Goal: Transaction & Acquisition: Book appointment/travel/reservation

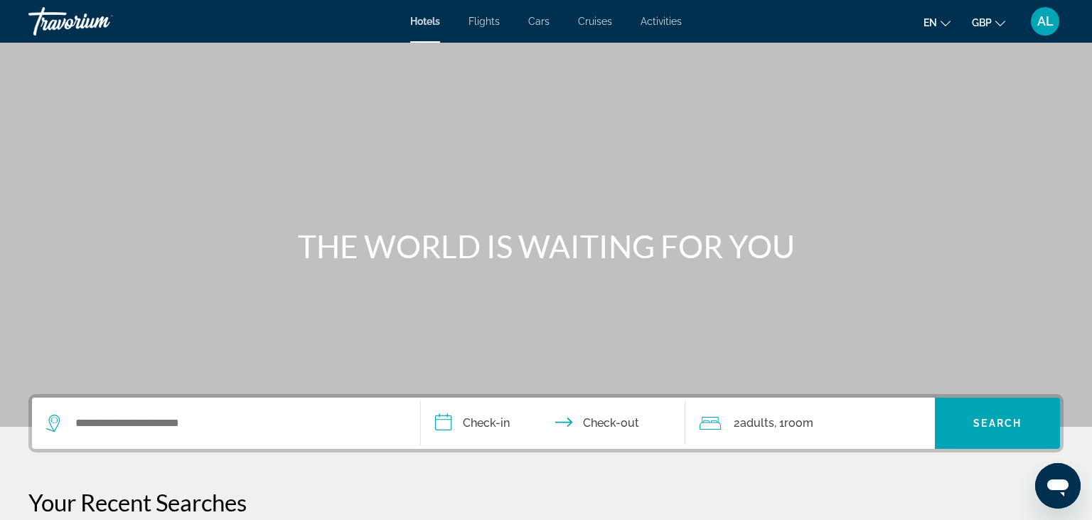
click at [166, 411] on div "Search widget" at bounding box center [226, 422] width 360 height 51
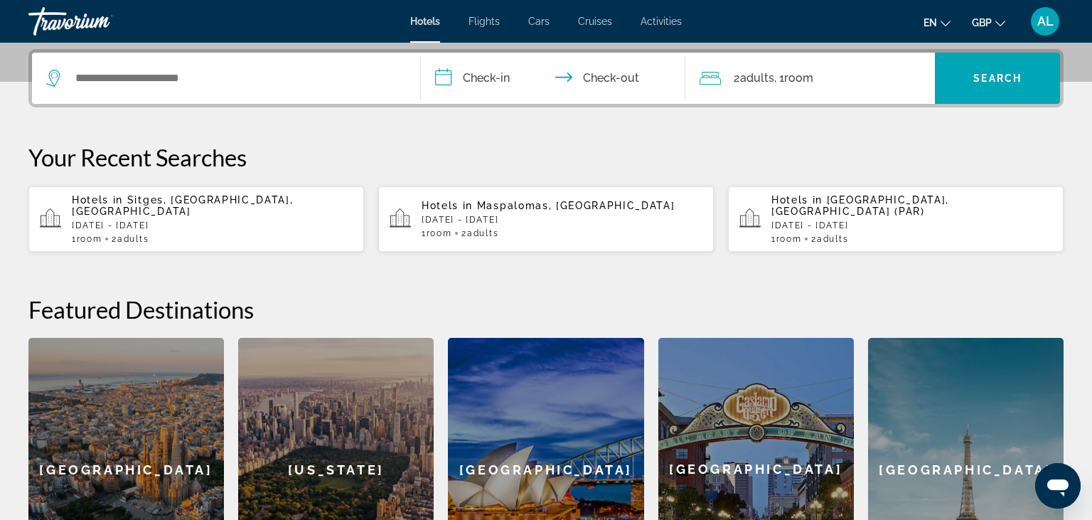
scroll to position [347, 0]
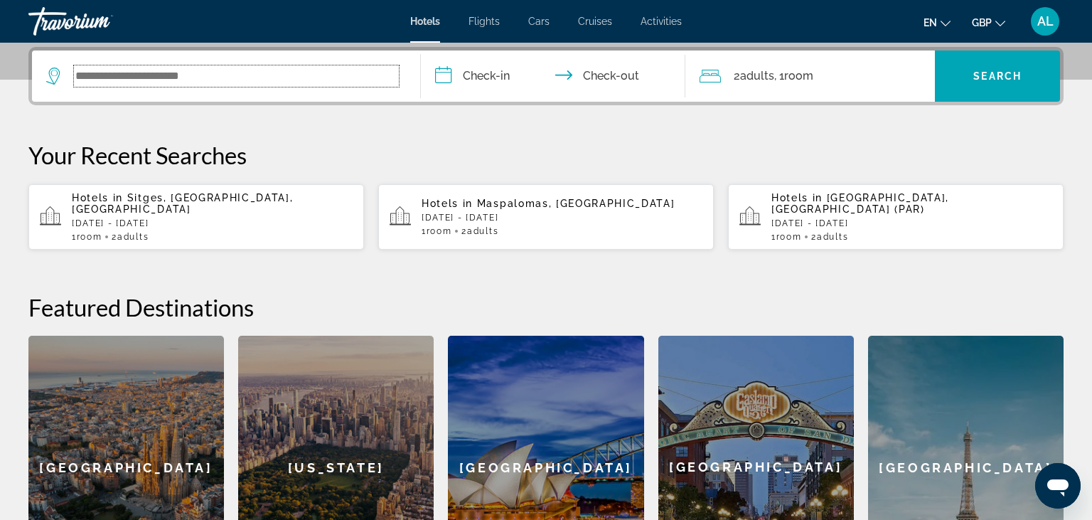
click at [134, 76] on input "Search widget" at bounding box center [236, 75] width 325 height 21
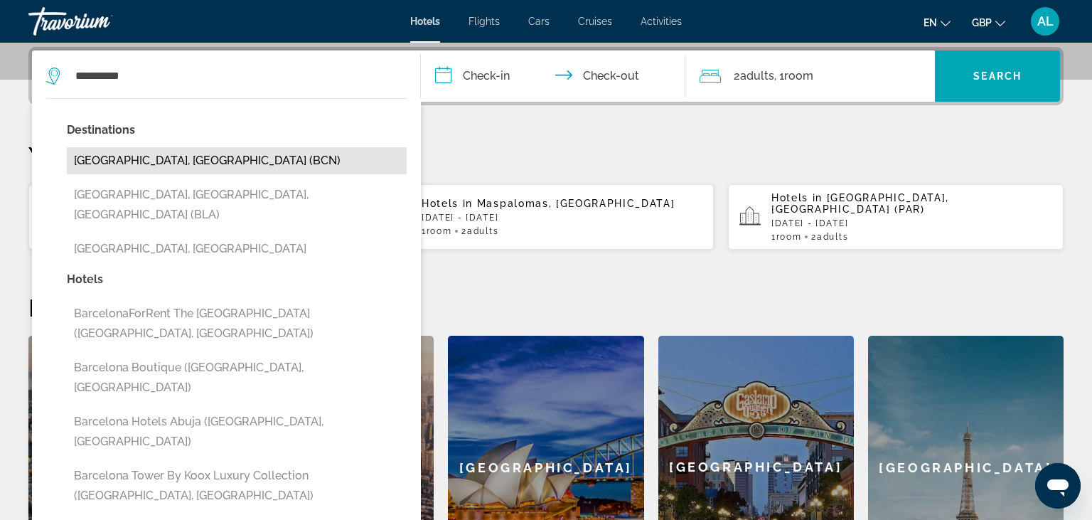
click at [183, 162] on button "[GEOGRAPHIC_DATA], [GEOGRAPHIC_DATA] (BCN)" at bounding box center [237, 160] width 340 height 27
type input "**********"
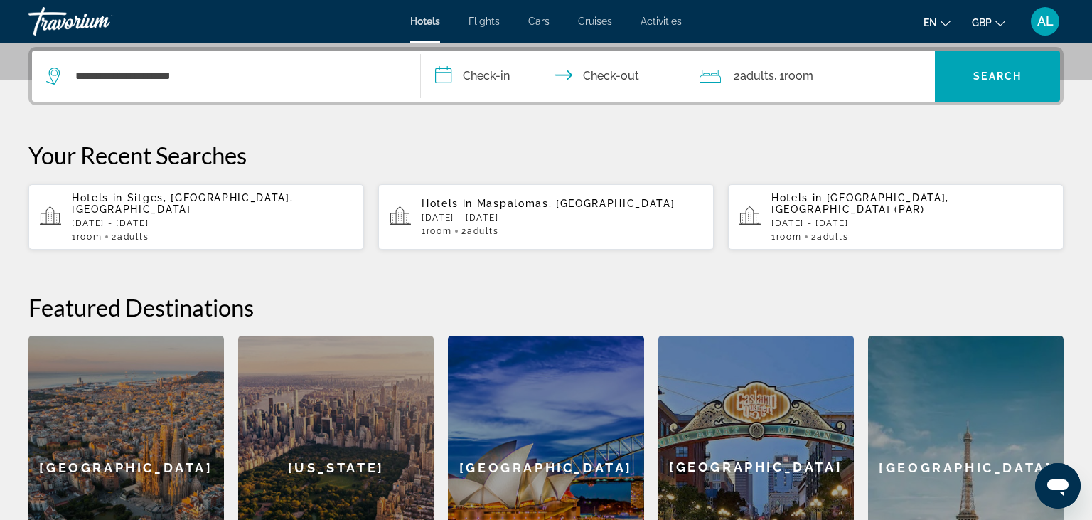
click at [492, 85] on input "**********" at bounding box center [556, 77] width 270 height 55
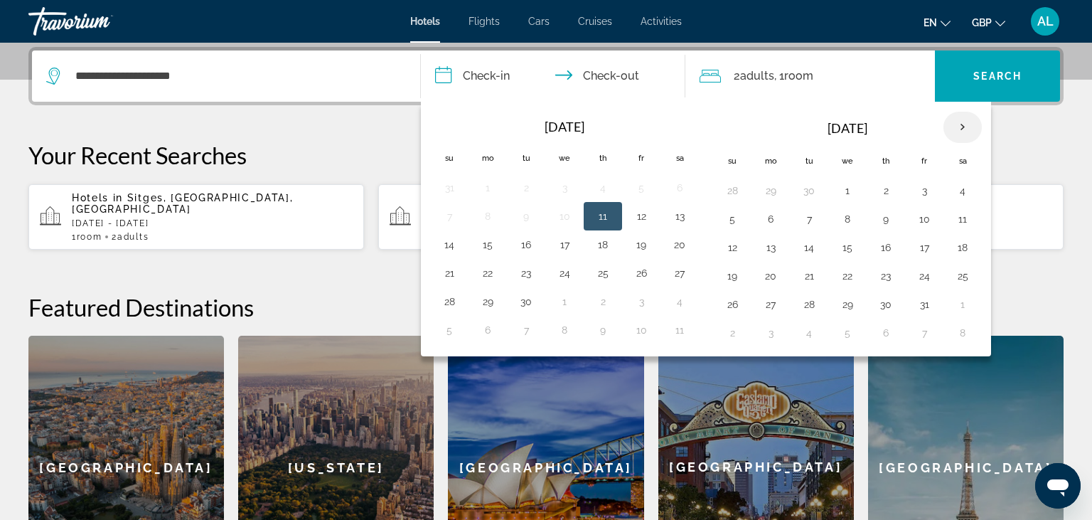
click at [955, 128] on th "Next month" at bounding box center [962, 127] width 38 height 31
click at [768, 300] on button "24" at bounding box center [770, 304] width 23 height 20
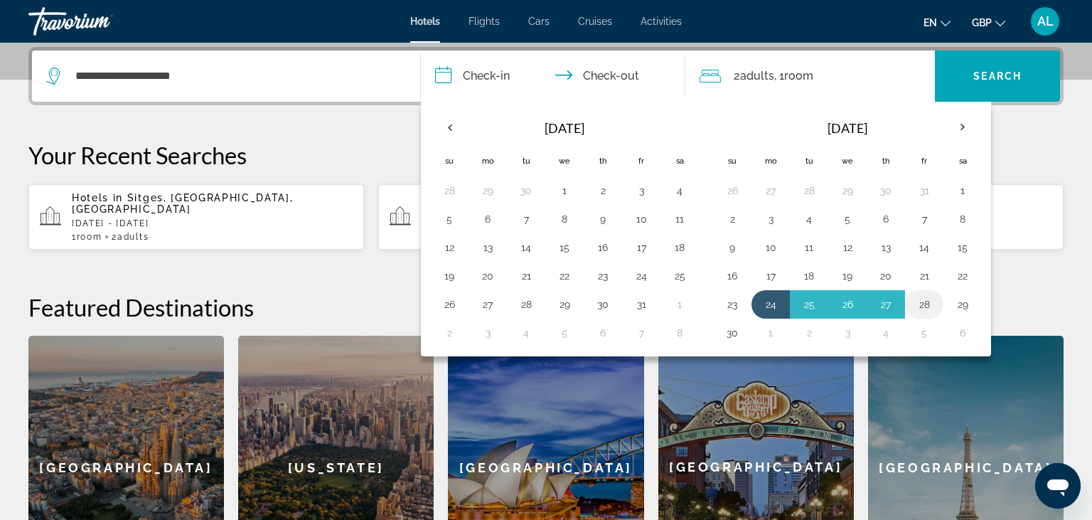
click at [931, 300] on button "28" at bounding box center [924, 304] width 23 height 20
type input "**********"
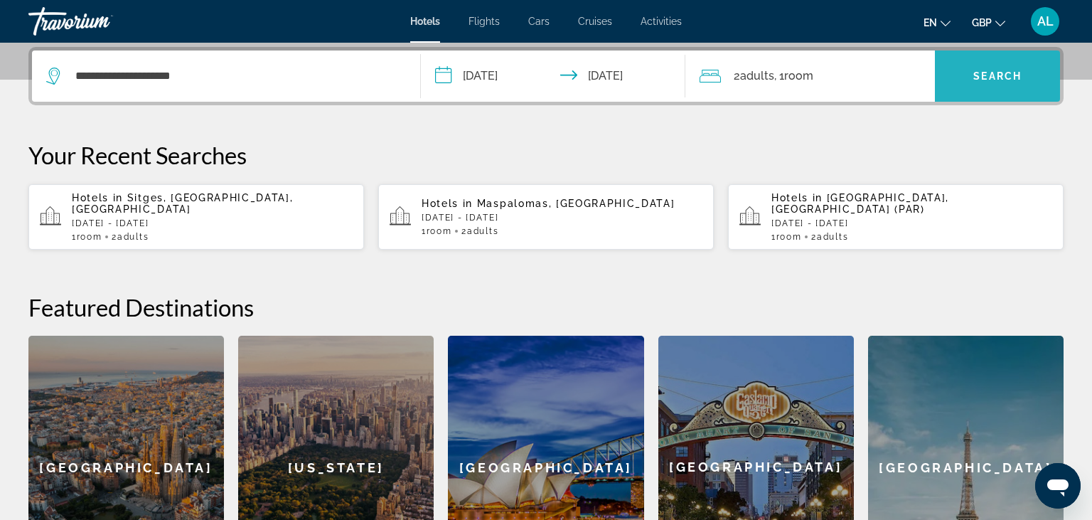
click at [1000, 70] on span "Search widget" at bounding box center [997, 76] width 125 height 34
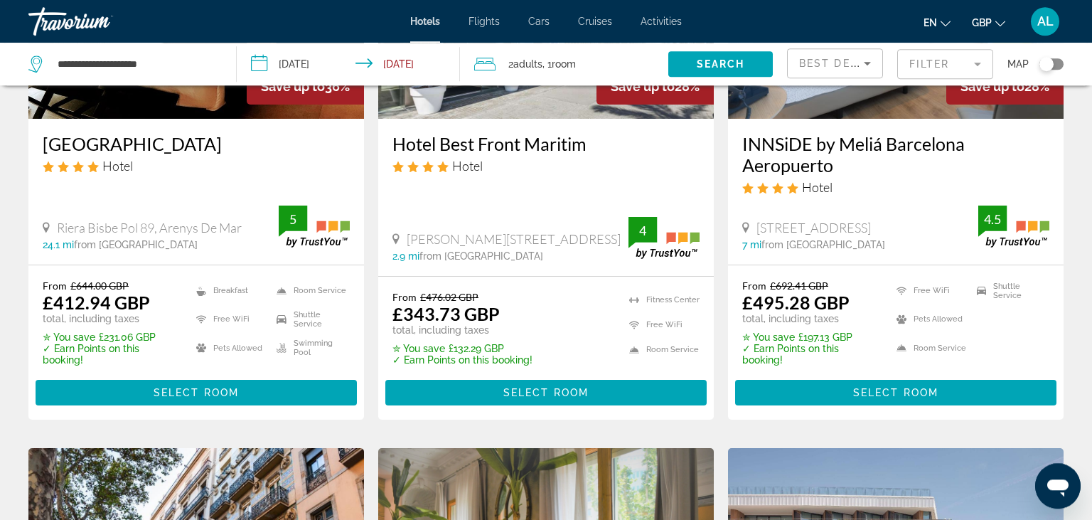
scroll to position [241, 0]
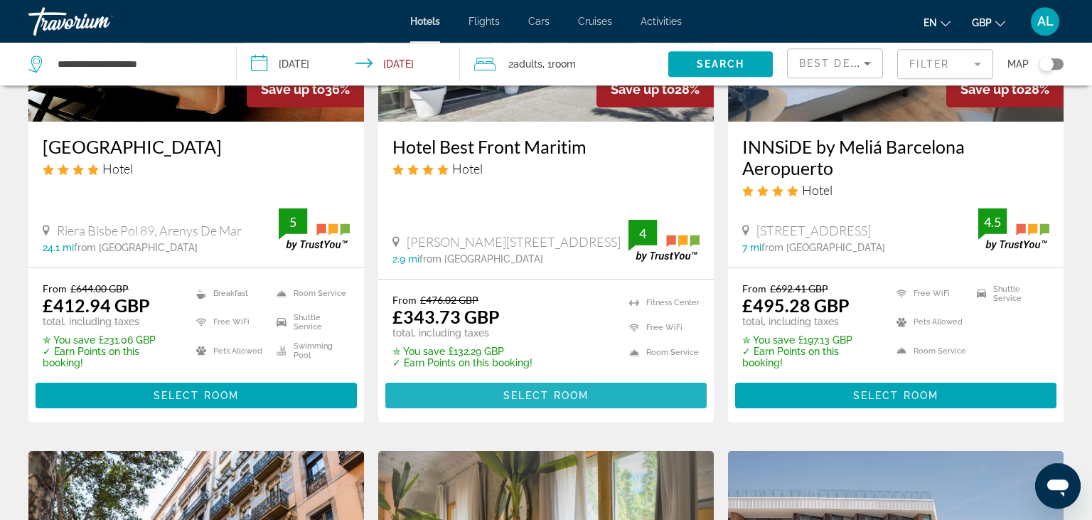
click at [544, 407] on span "Main content" at bounding box center [545, 395] width 321 height 34
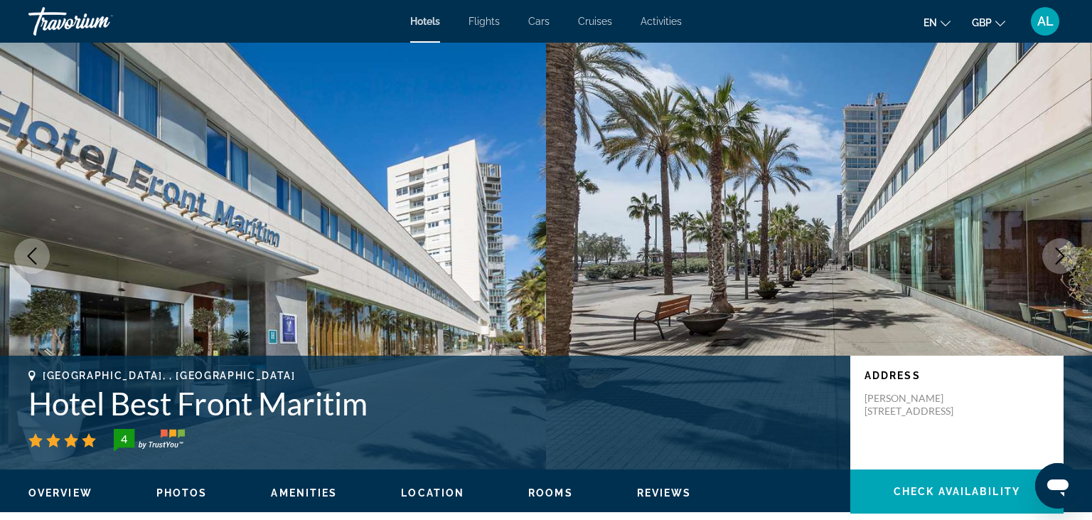
scroll to position [2370, 0]
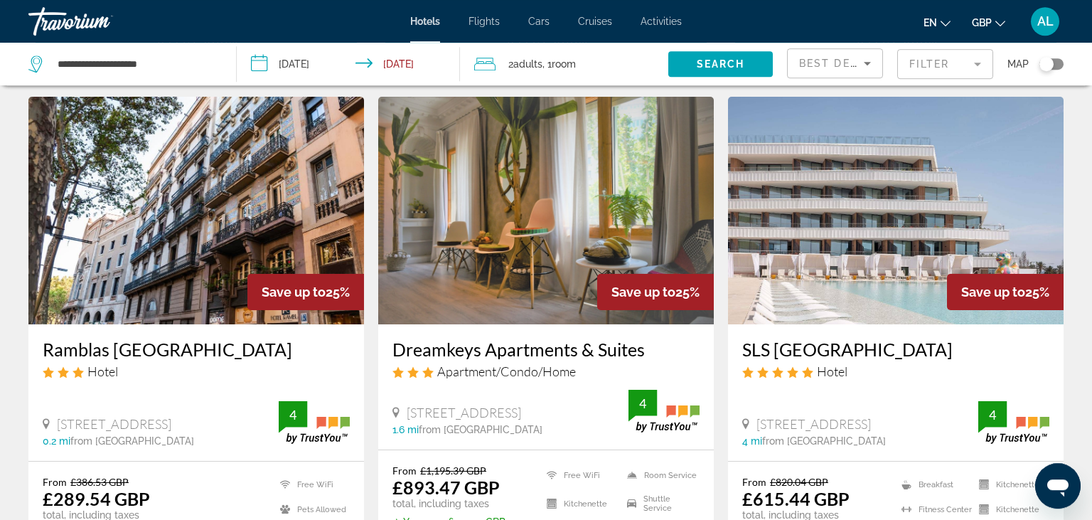
scroll to position [615, 0]
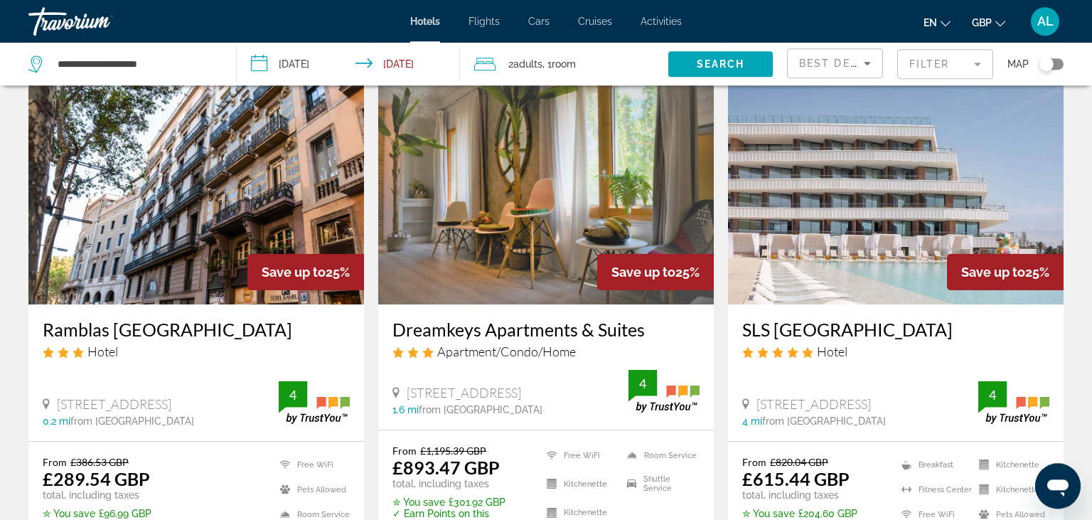
click at [932, 66] on mat-form-field "Filter" at bounding box center [945, 64] width 96 height 30
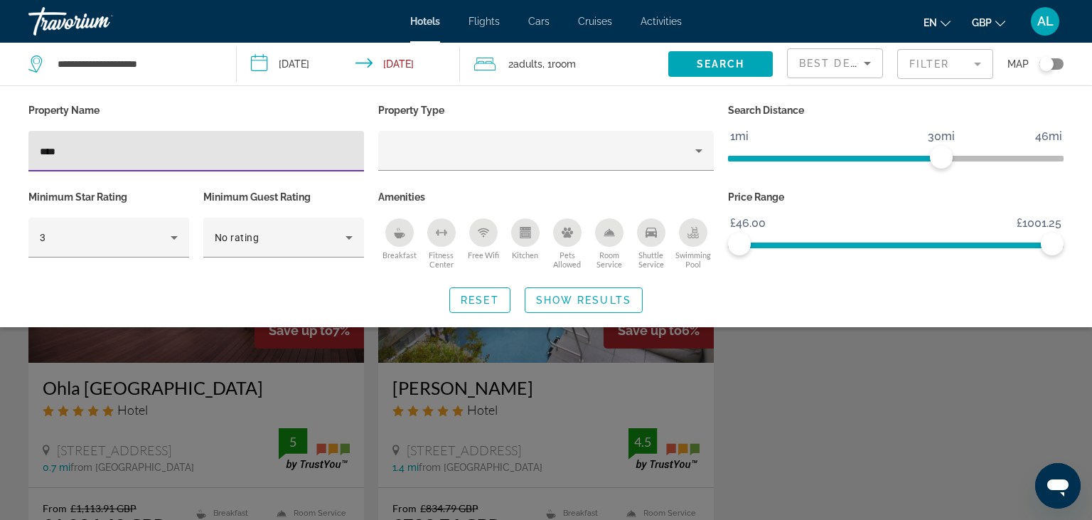
type input "****"
click at [0, 411] on div "Search widget" at bounding box center [546, 366] width 1092 height 306
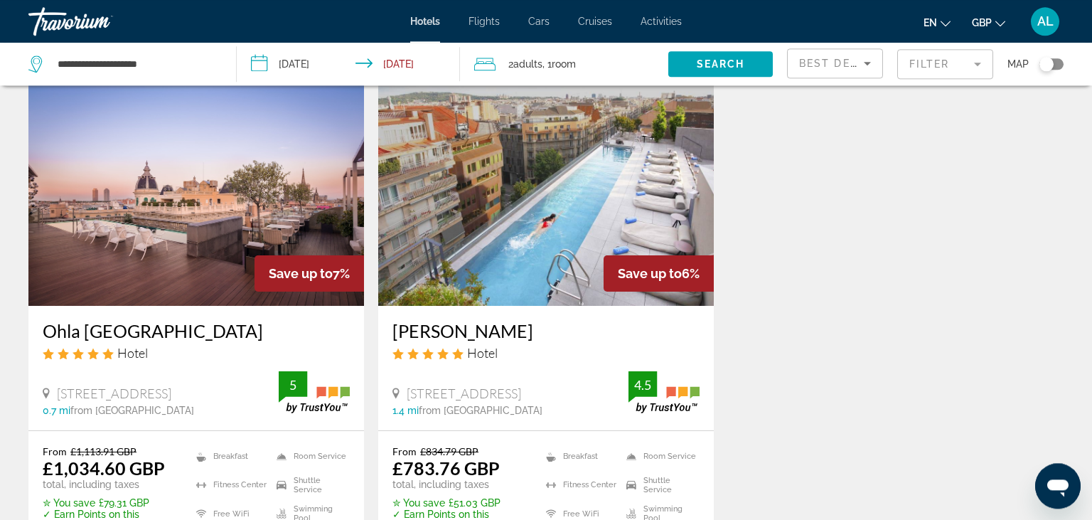
scroll to position [55, 0]
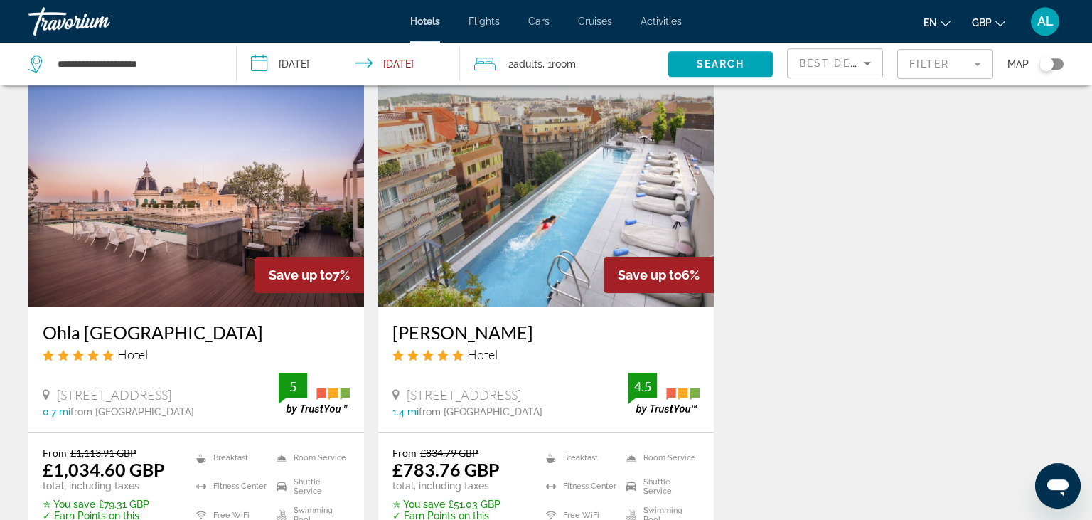
click at [925, 68] on mat-form-field "Filter" at bounding box center [945, 64] width 96 height 30
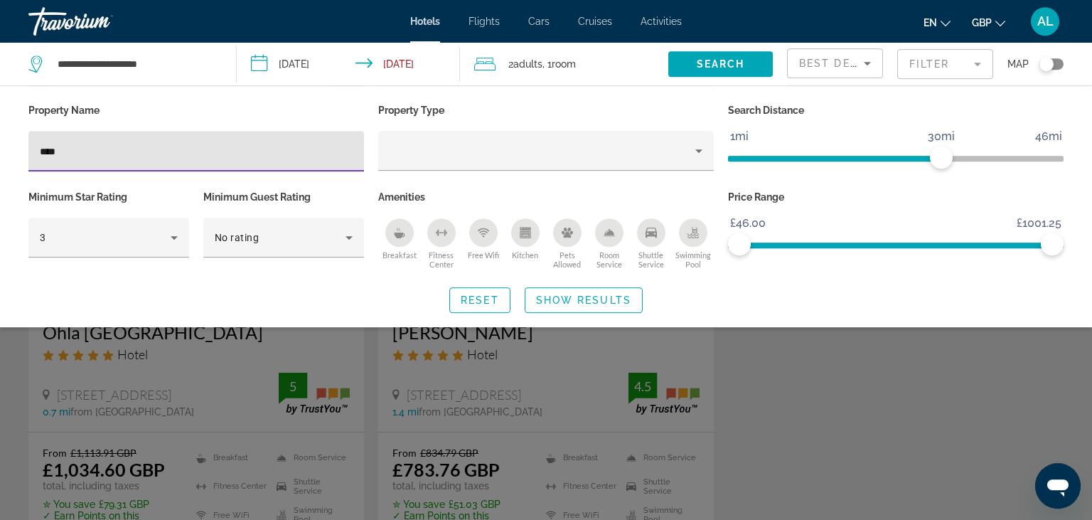
scroll to position [0, 0]
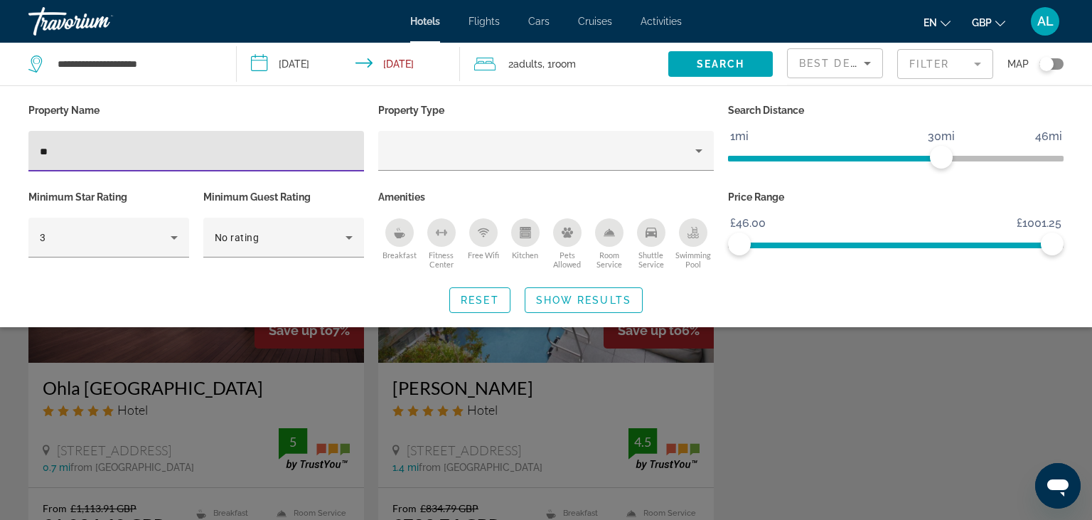
type input "*"
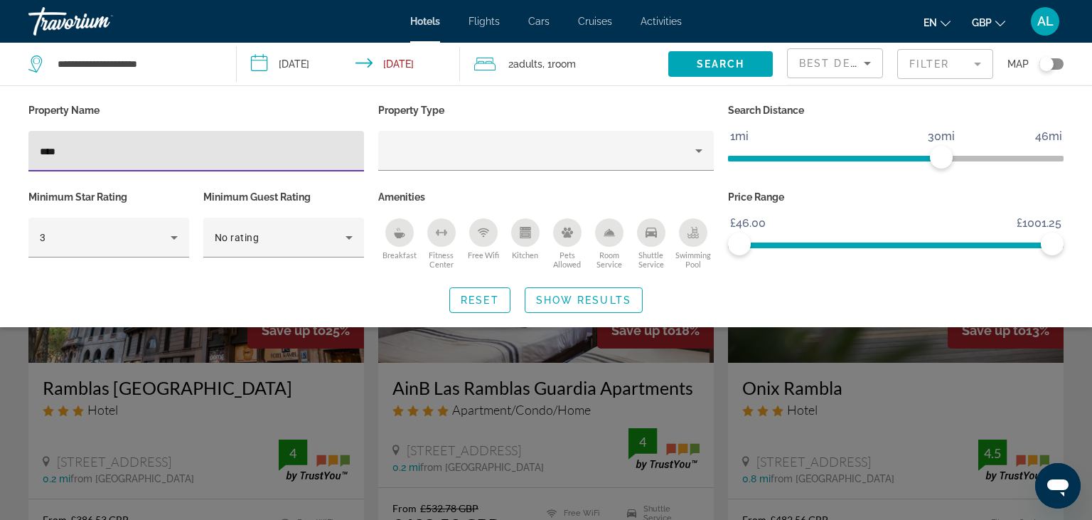
type input "****"
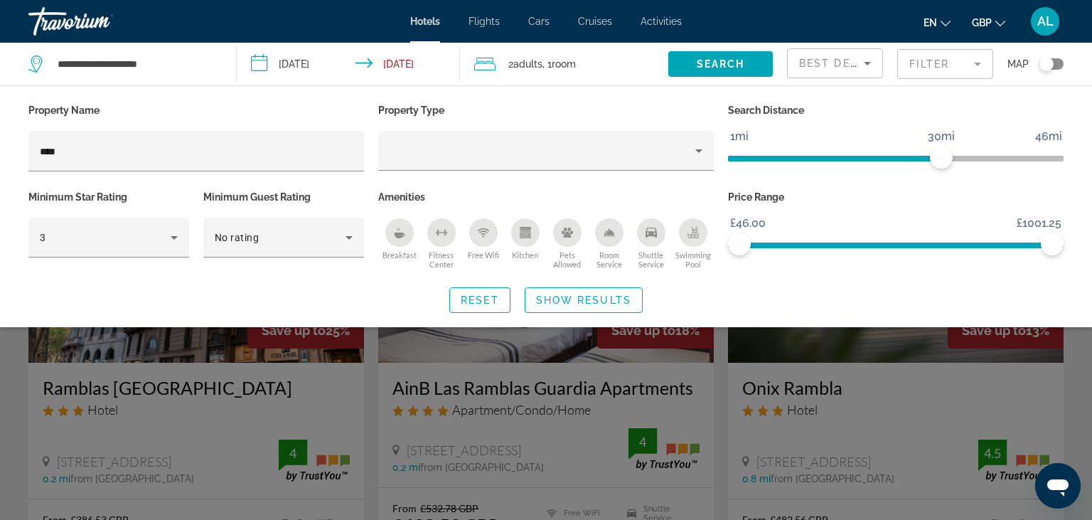
click at [0, 385] on div "Search widget" at bounding box center [546, 366] width 1092 height 306
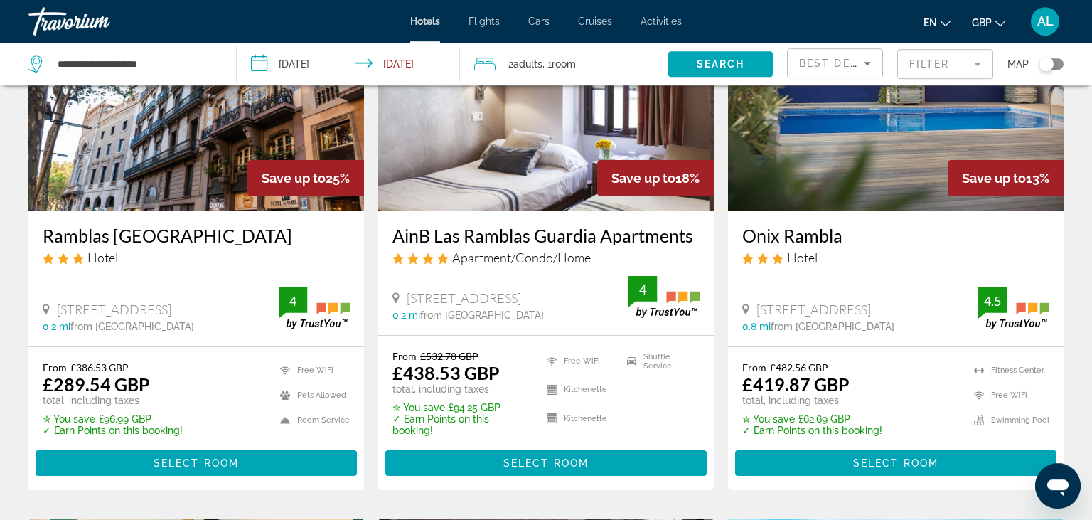
scroll to position [158, 0]
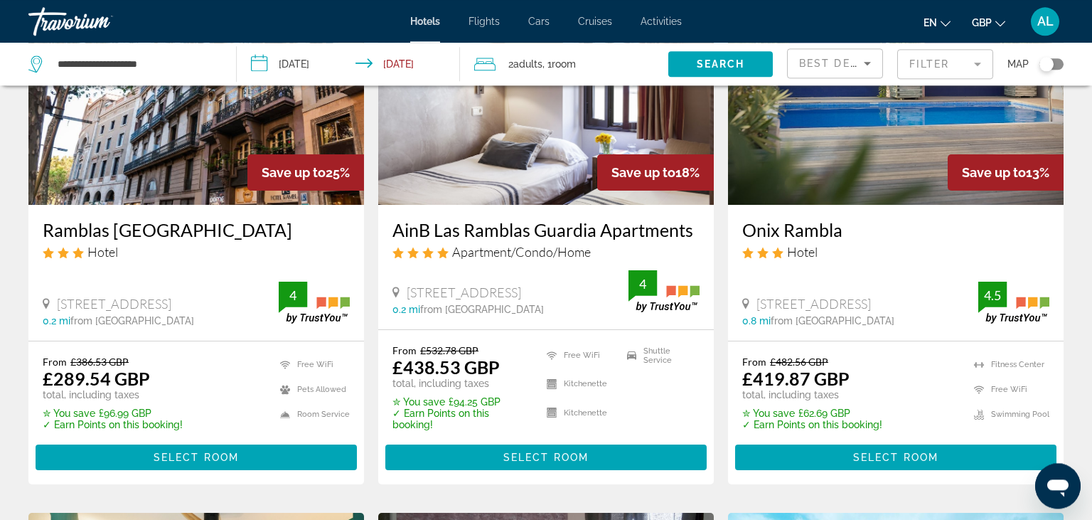
click at [954, 63] on mat-form-field "Filter" at bounding box center [945, 64] width 96 height 30
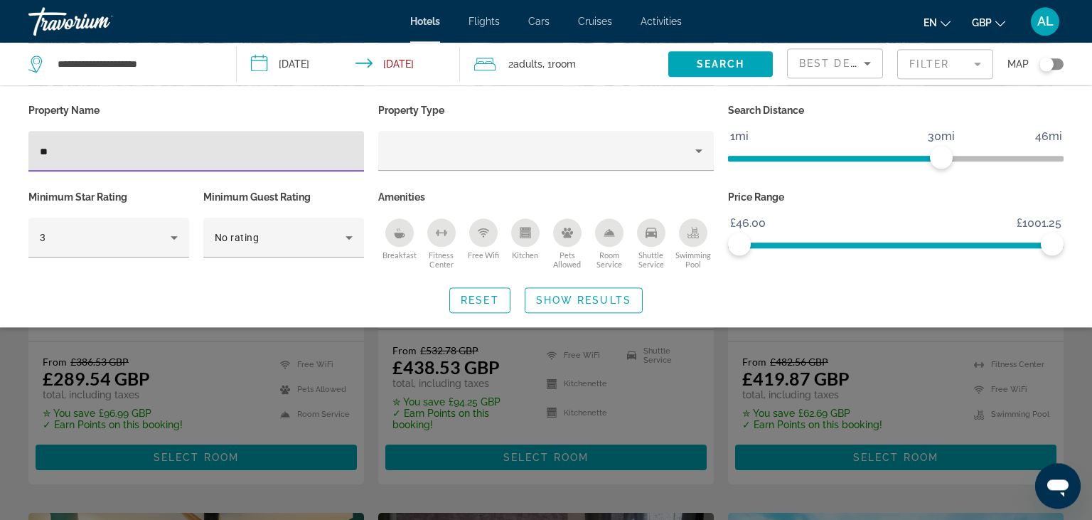
type input "*"
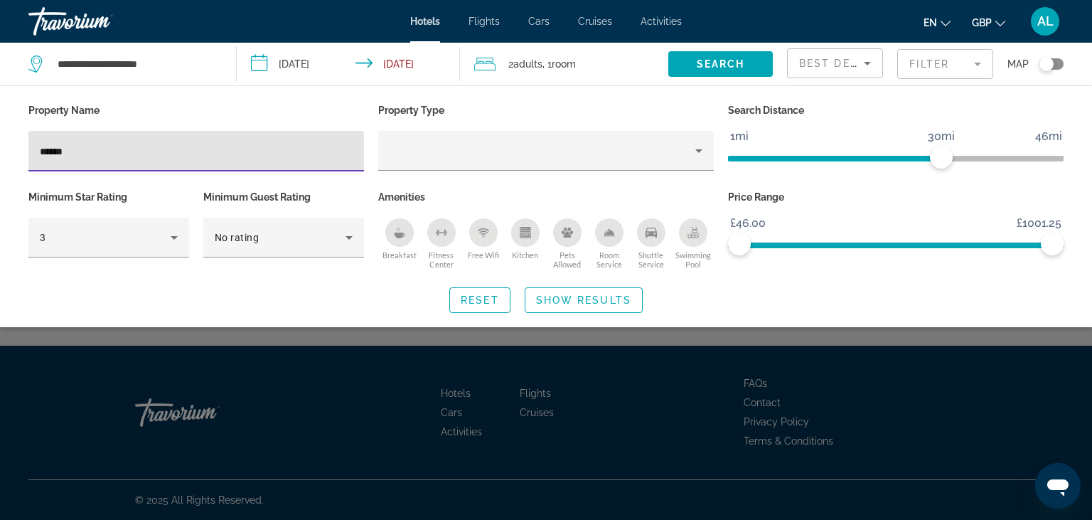
type input "******"
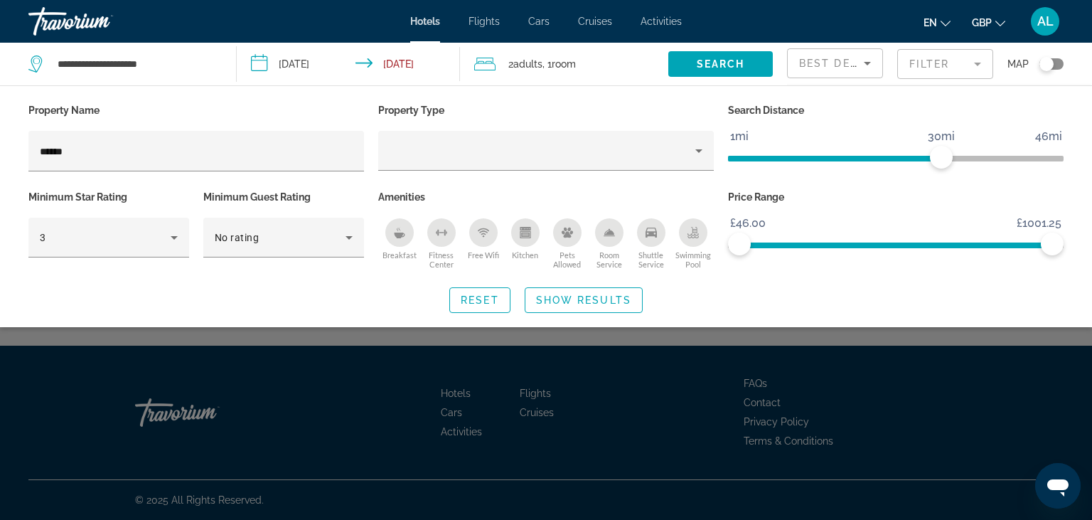
click at [205, 371] on div "Search widget" at bounding box center [546, 366] width 1092 height 306
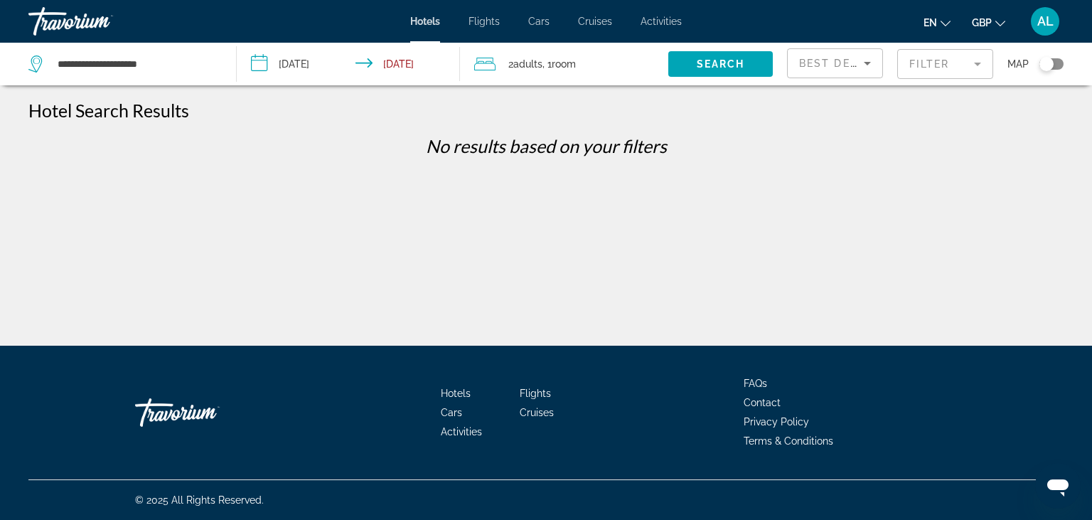
click at [933, 67] on mat-form-field "Filter" at bounding box center [945, 64] width 96 height 30
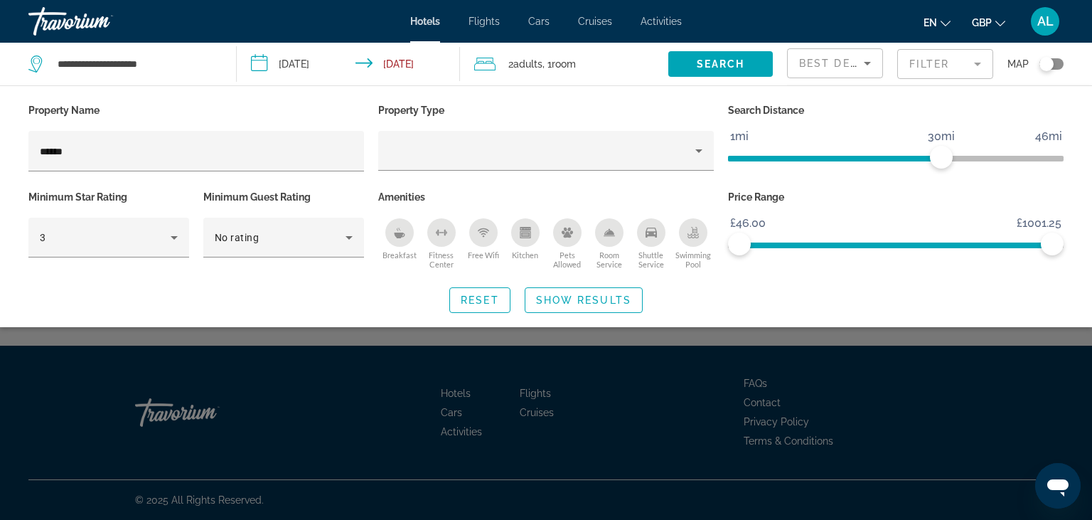
click at [926, 58] on mat-form-field "Filter" at bounding box center [945, 64] width 96 height 30
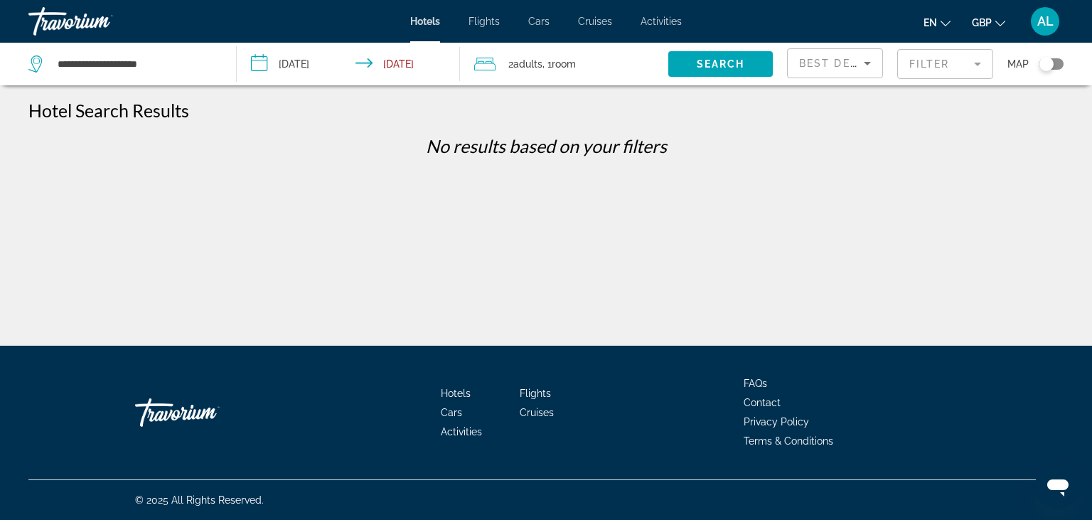
click at [930, 75] on mat-form-field "Filter" at bounding box center [945, 64] width 96 height 30
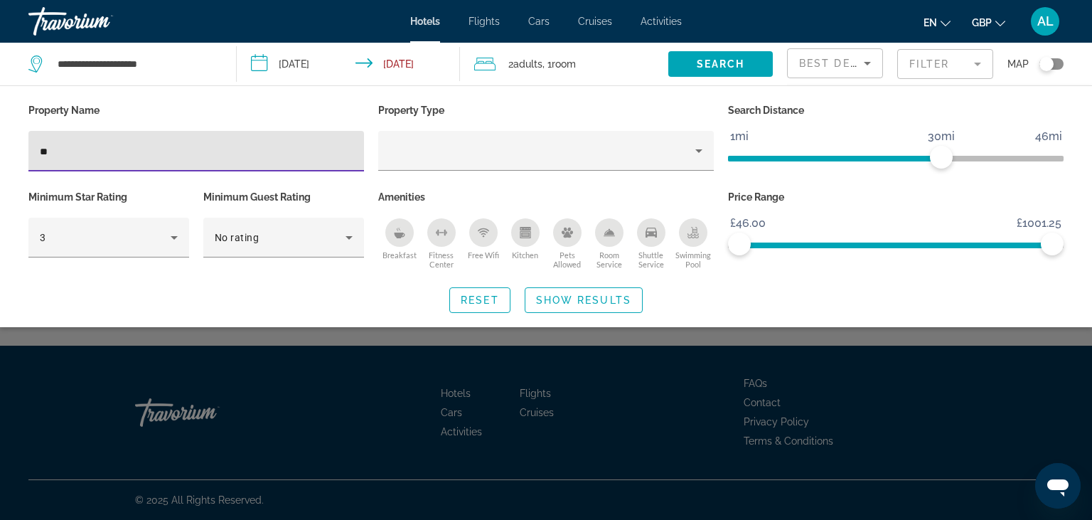
type input "*"
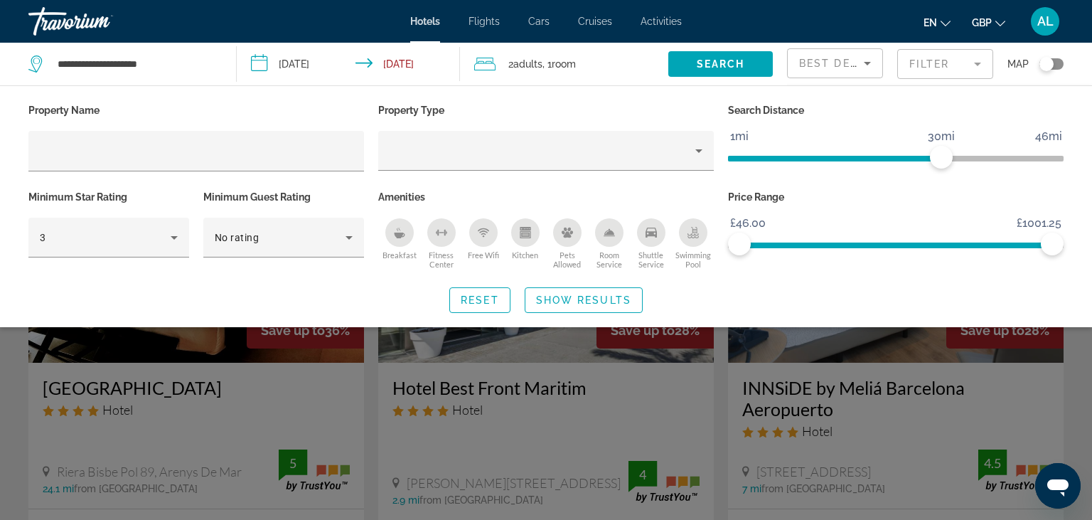
click at [273, 298] on div "Reset Show Results" at bounding box center [545, 300] width 1035 height 26
click at [0, 380] on div "Search widget" at bounding box center [546, 366] width 1092 height 306
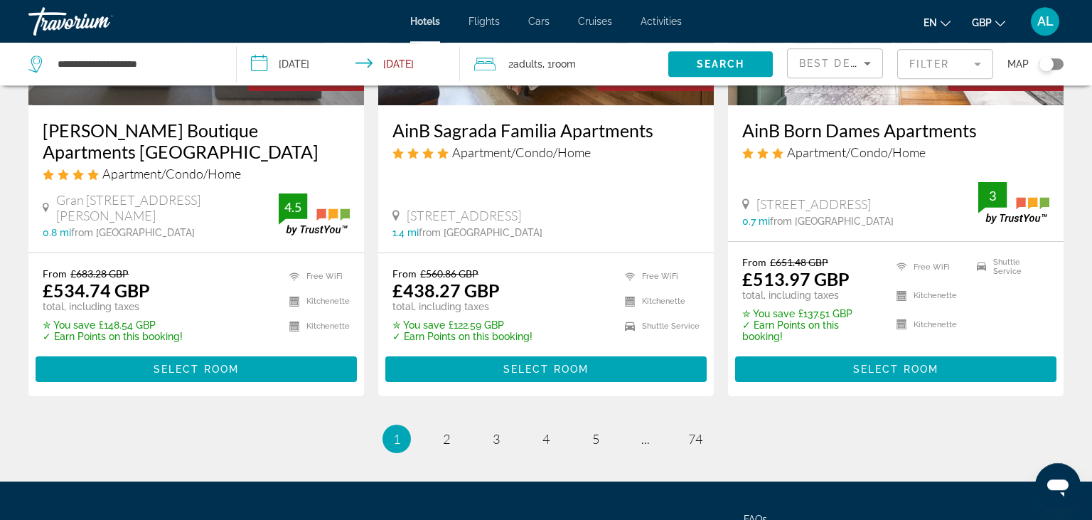
scroll to position [1891, 0]
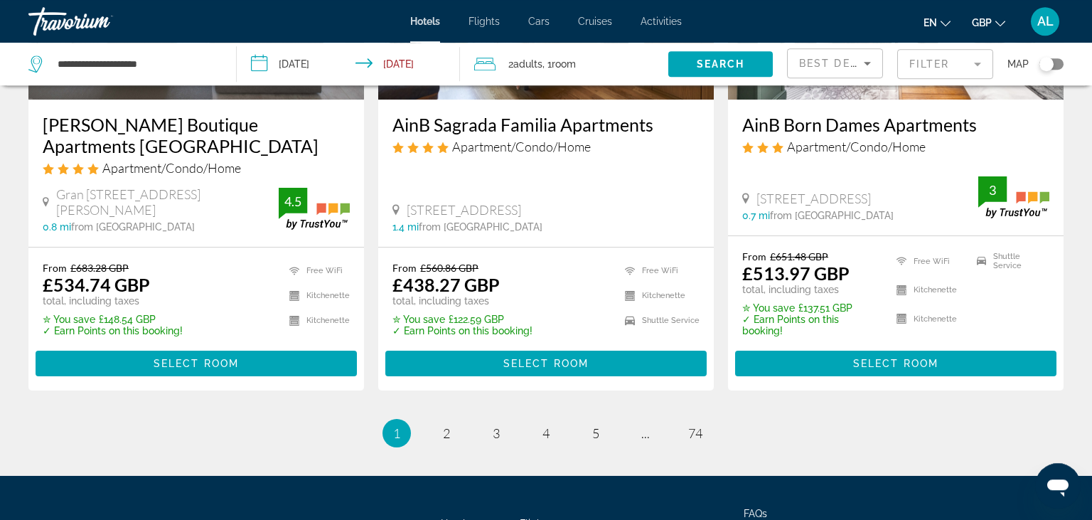
click at [921, 60] on mat-form-field "Filter" at bounding box center [945, 64] width 96 height 30
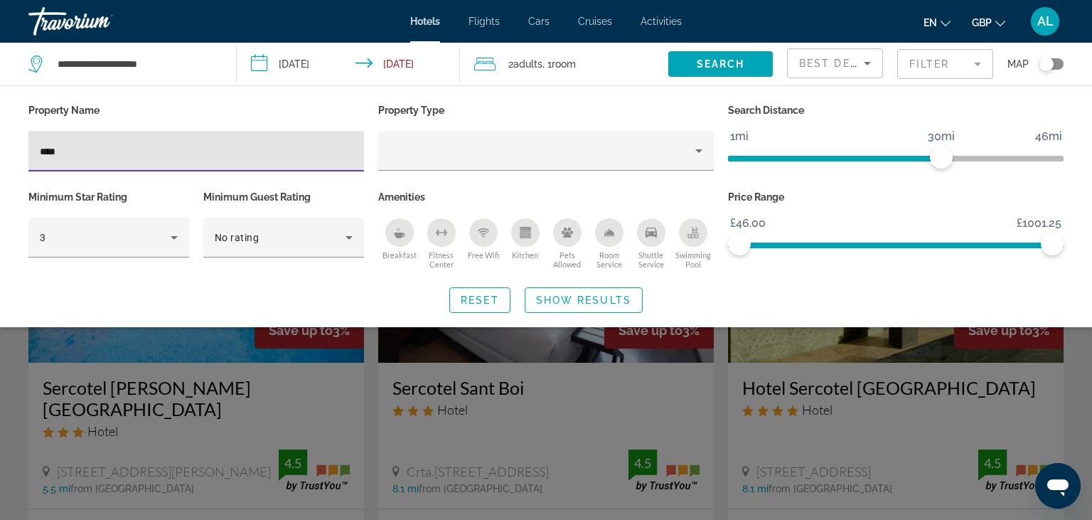
type input "****"
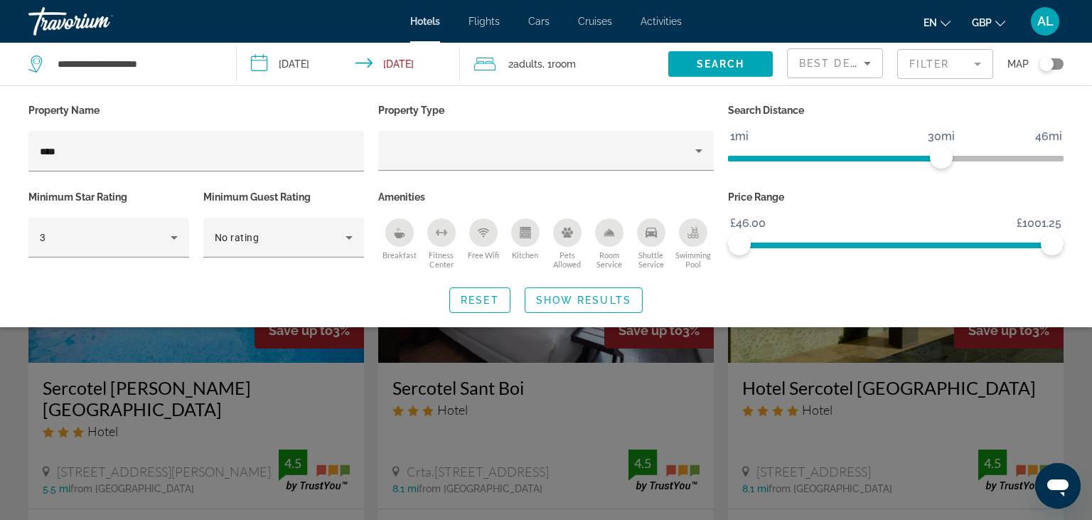
click at [0, 380] on div "Search widget" at bounding box center [546, 366] width 1092 height 306
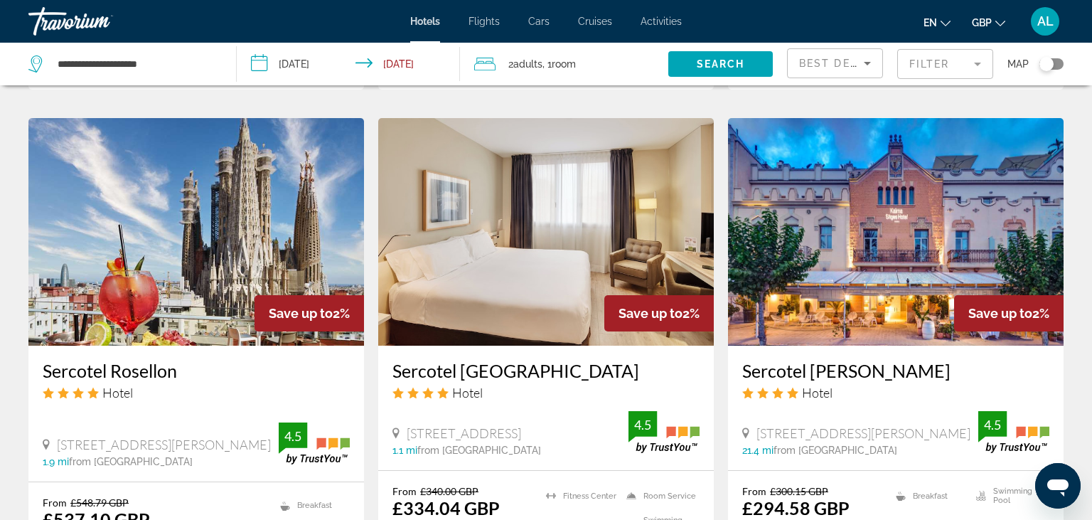
scroll to position [1104, 0]
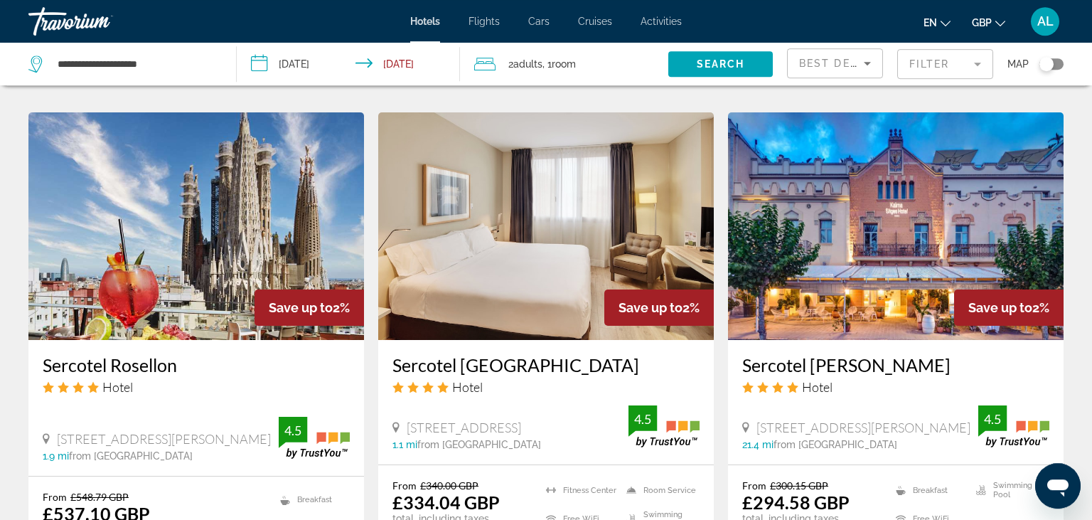
click at [932, 77] on mat-form-field "Filter" at bounding box center [945, 64] width 96 height 30
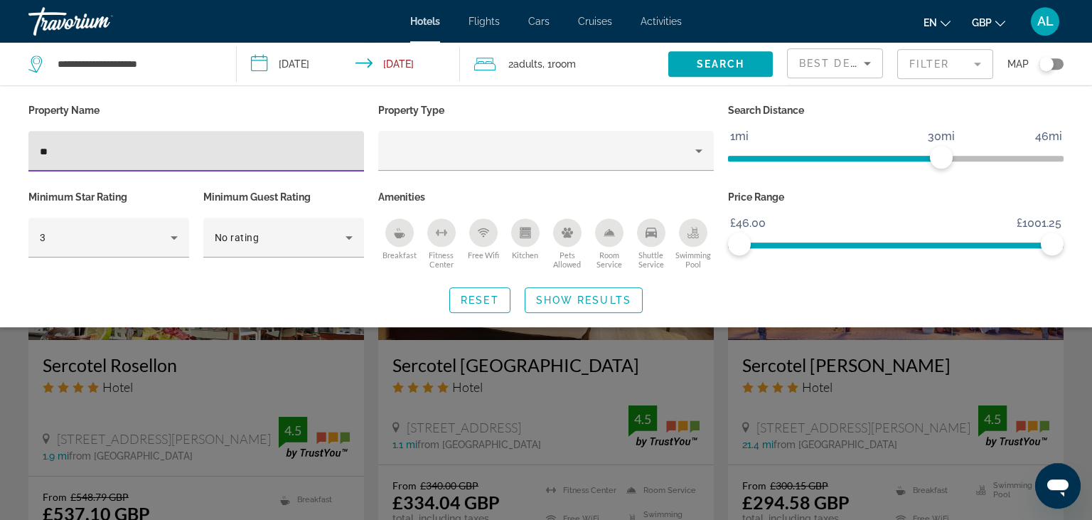
type input "*"
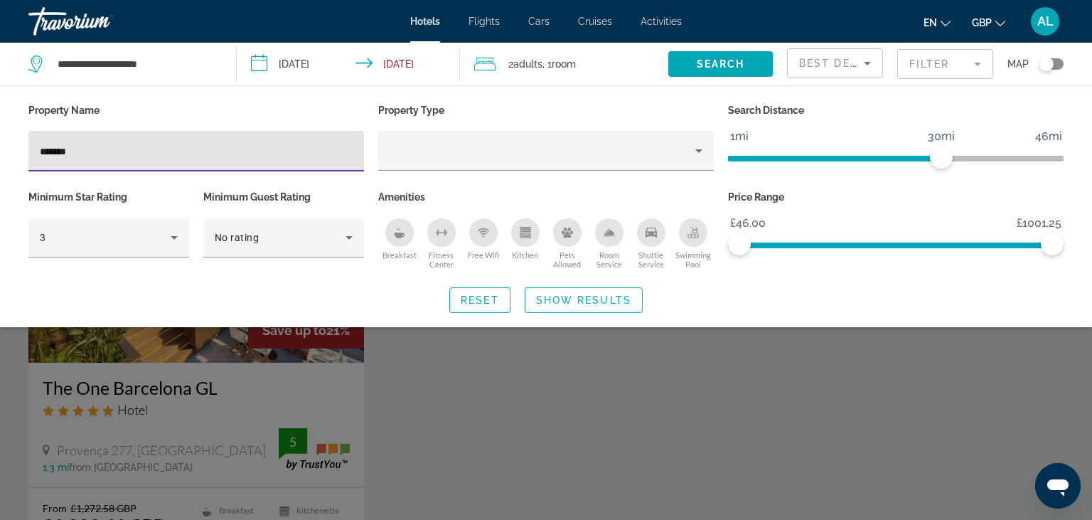
type input "*******"
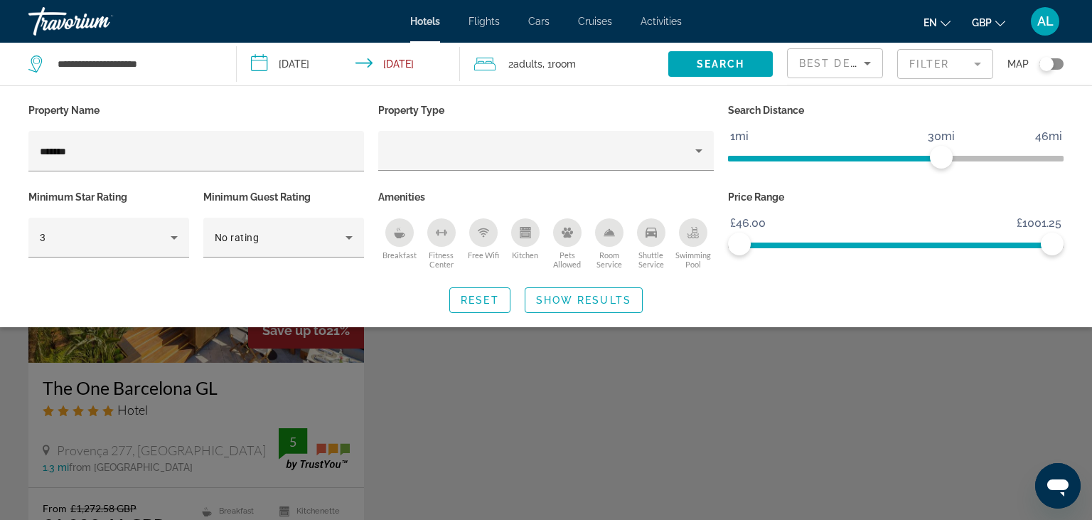
click at [1005, 389] on div "Search widget" at bounding box center [546, 366] width 1092 height 306
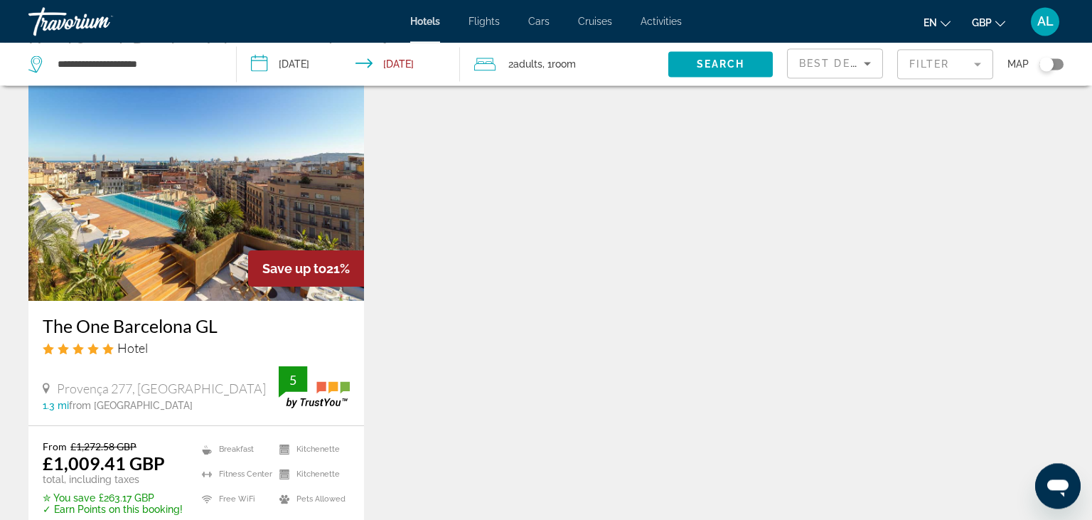
scroll to position [63, 0]
click at [931, 68] on mat-form-field "Filter" at bounding box center [945, 64] width 96 height 30
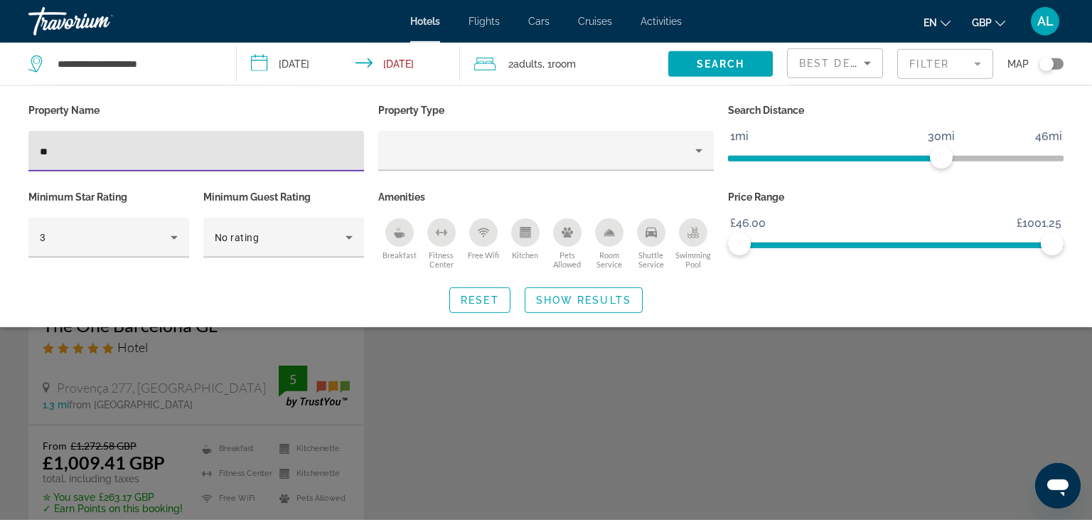
type input "*"
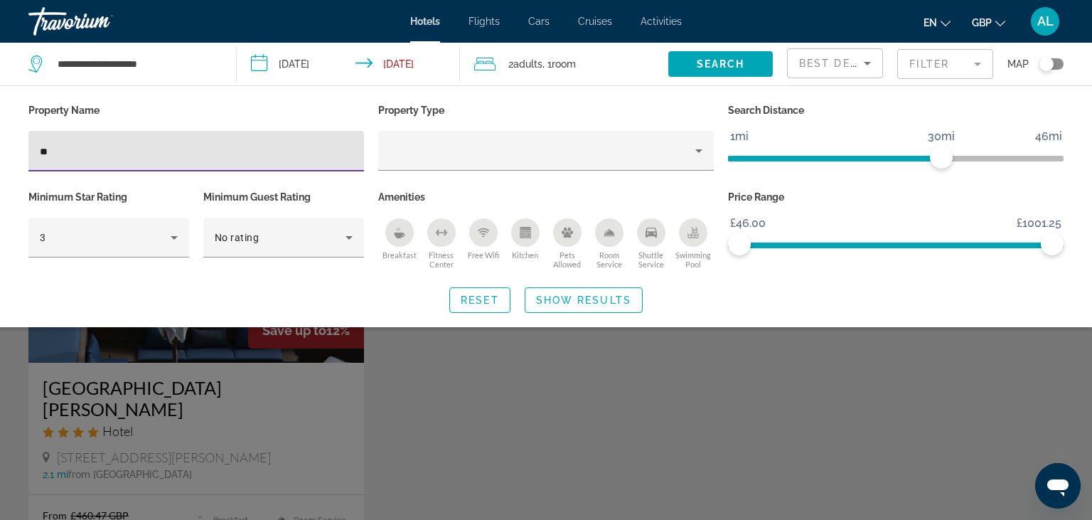
type input "*"
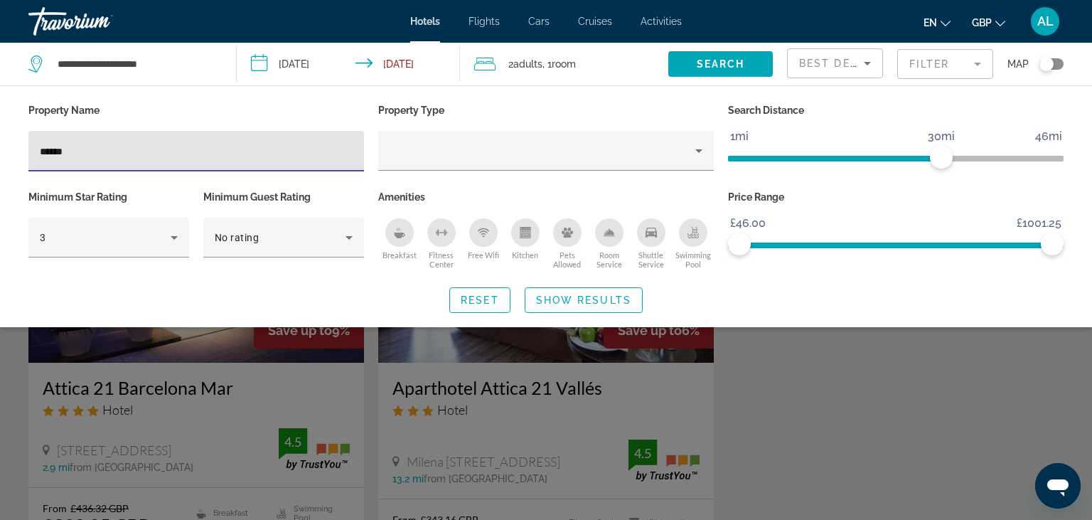
type input "******"
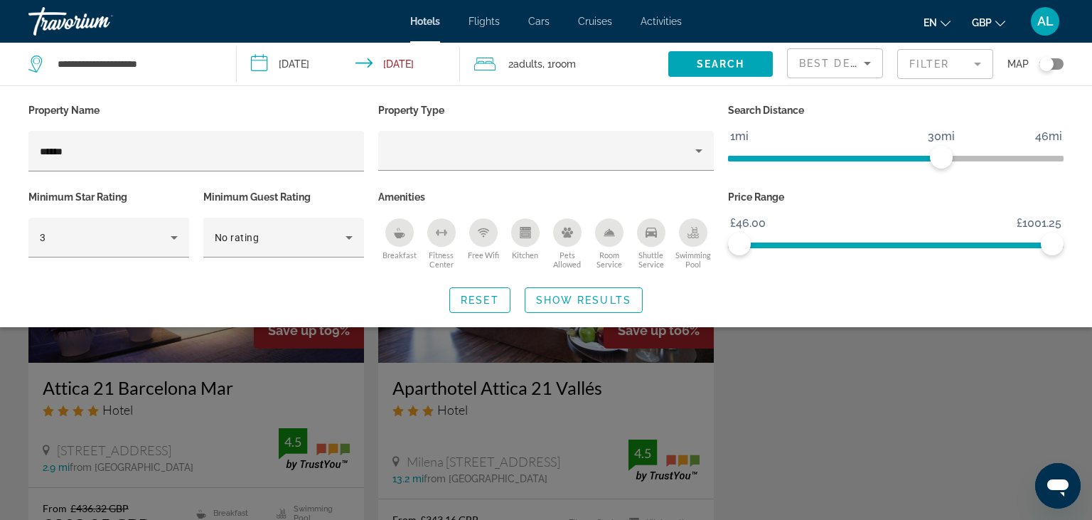
click at [0, 411] on div "Search widget" at bounding box center [546, 366] width 1092 height 306
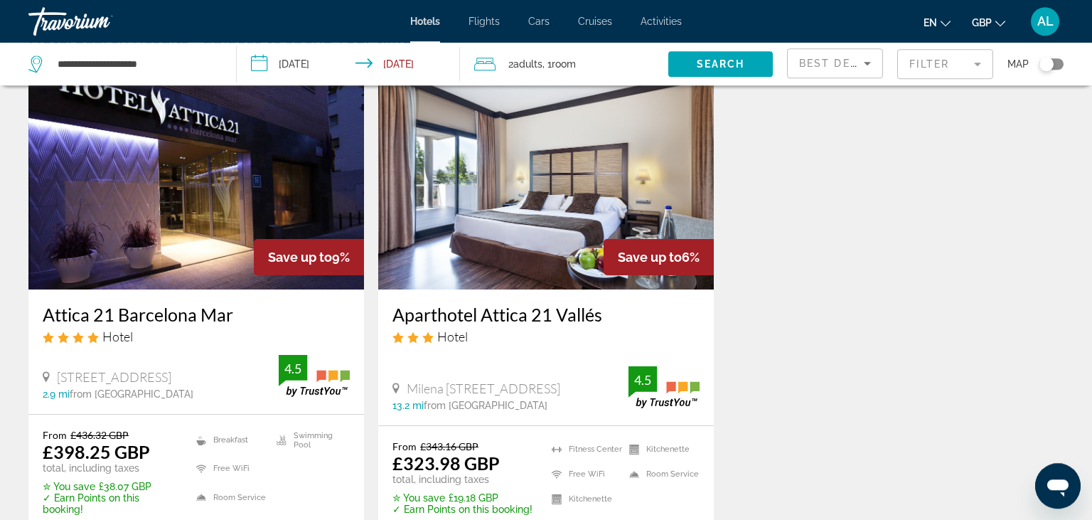
scroll to position [76, 0]
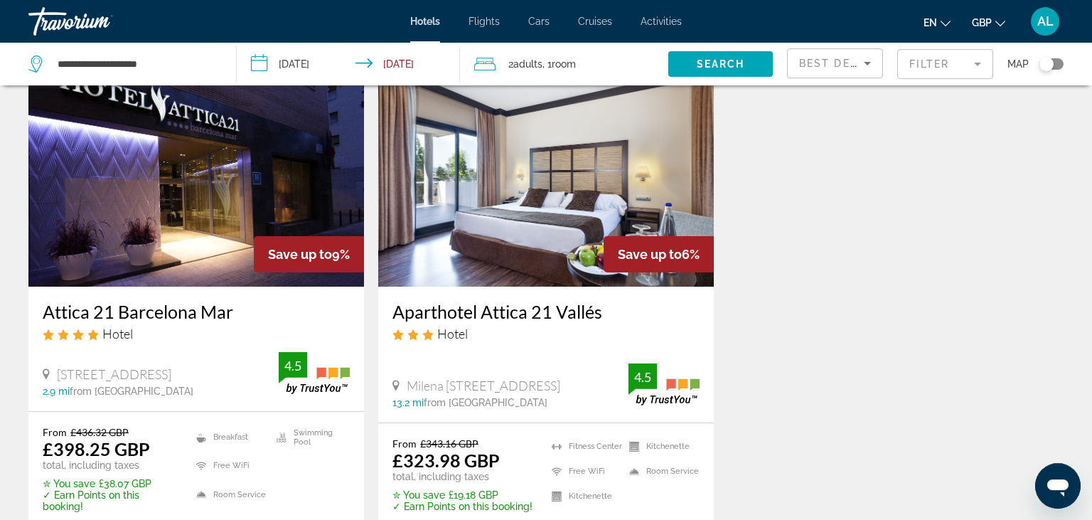
click at [932, 60] on mat-form-field "Filter" at bounding box center [945, 64] width 96 height 30
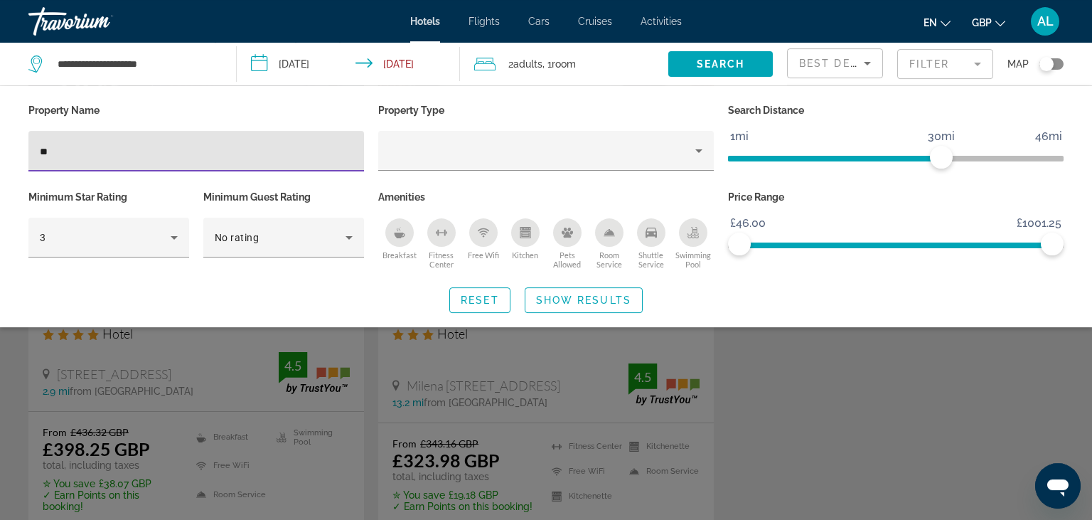
type input "*"
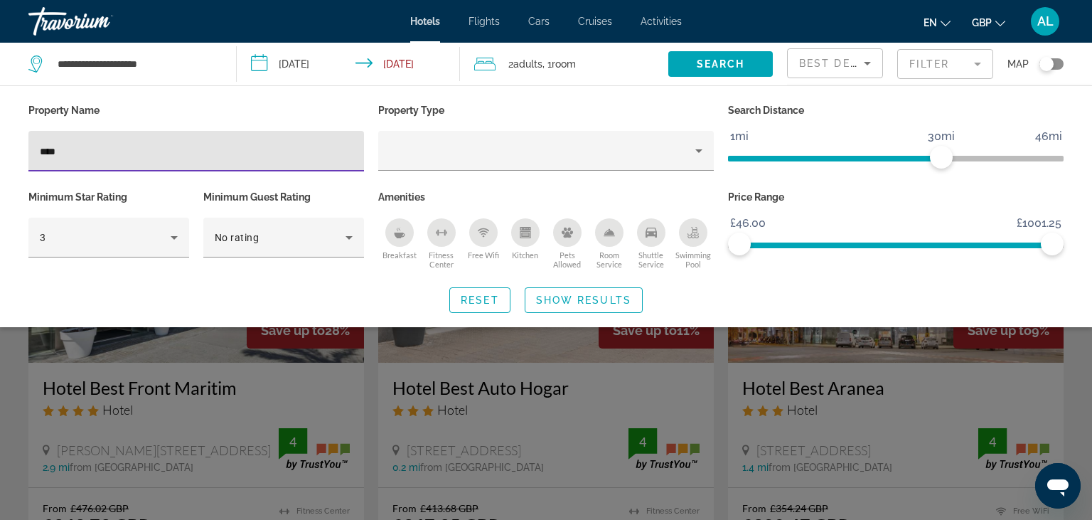
type input "****"
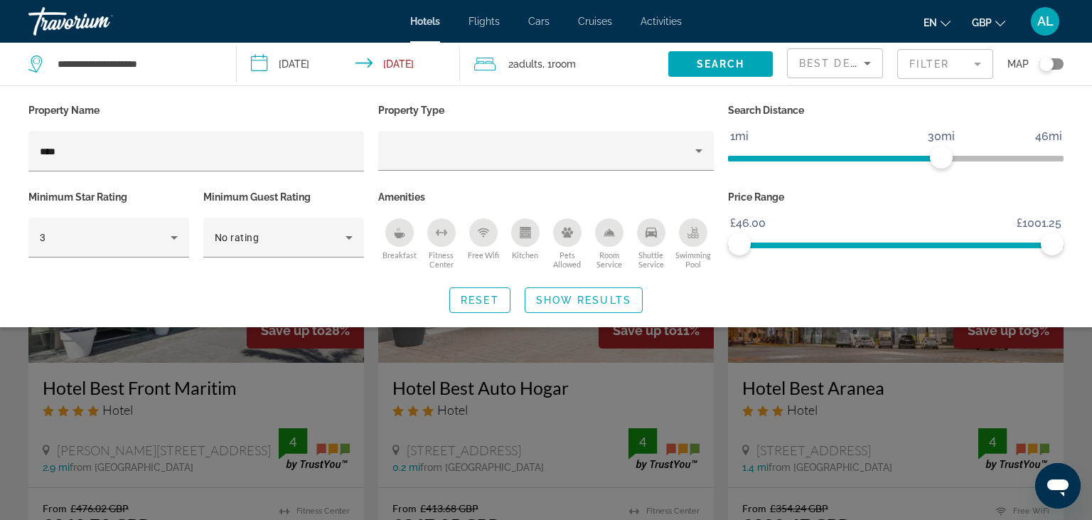
click at [0, 345] on div "Search widget" at bounding box center [546, 366] width 1092 height 306
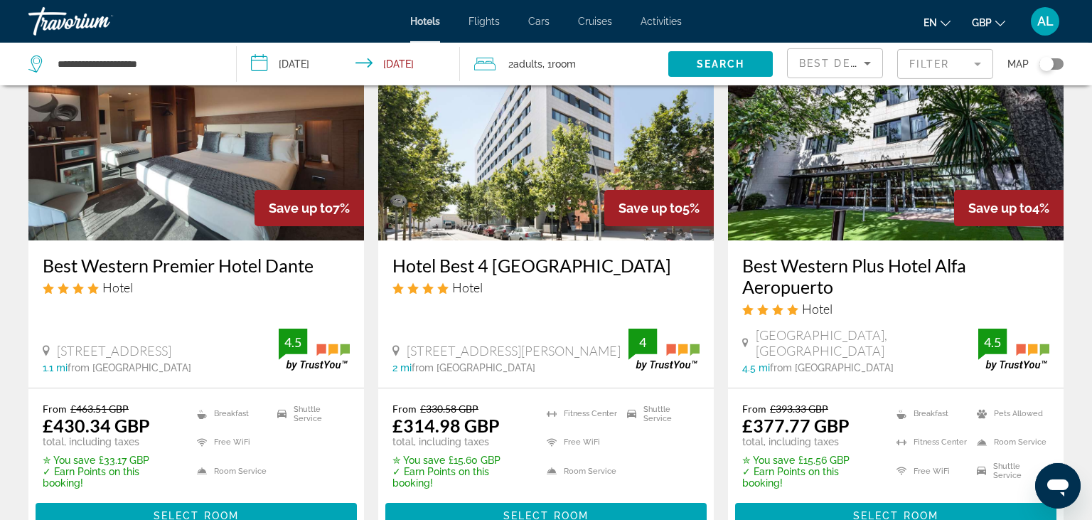
scroll to position [648, 0]
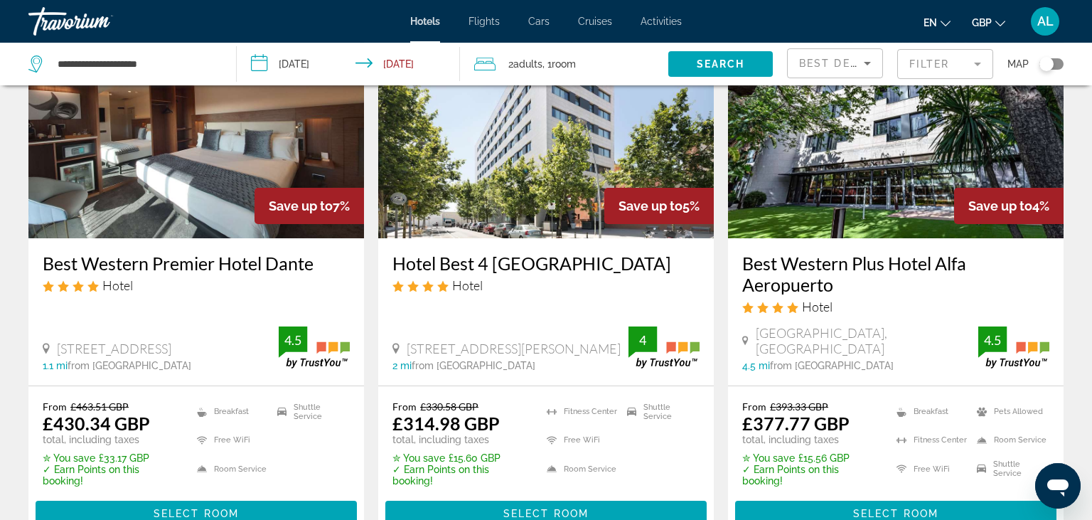
click at [932, 64] on mat-form-field "Filter" at bounding box center [945, 64] width 96 height 30
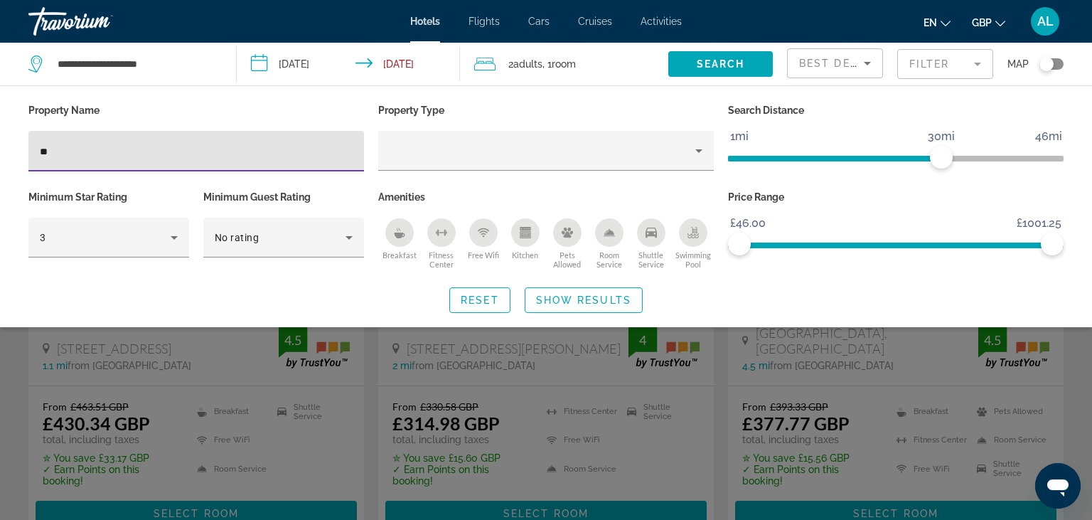
type input "*"
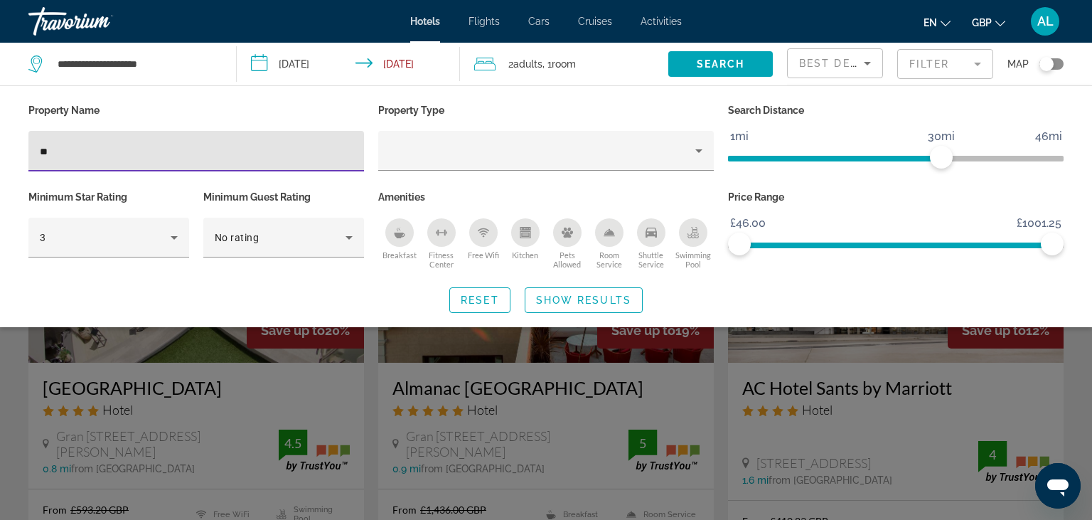
type input "**"
click at [0, 374] on div "Search widget" at bounding box center [546, 366] width 1092 height 306
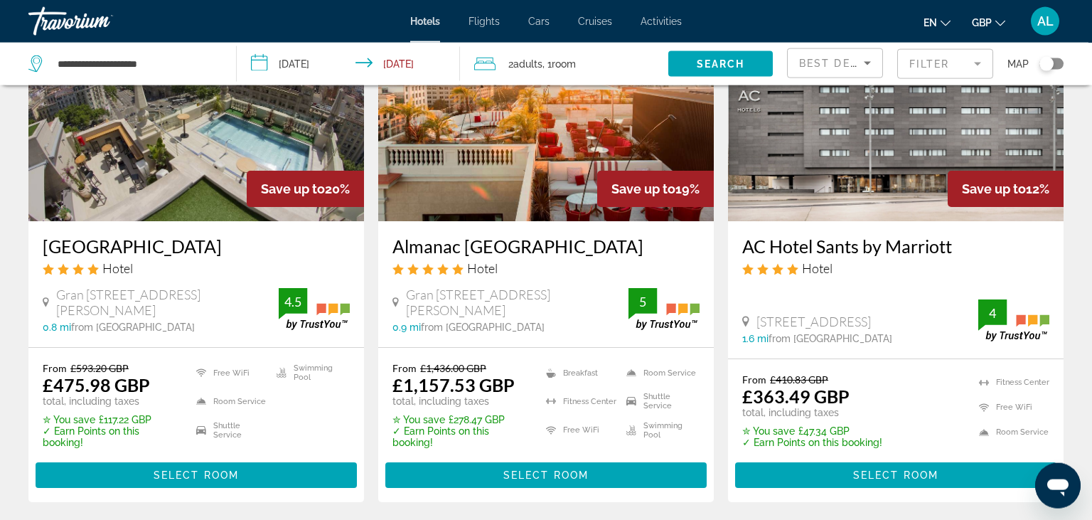
scroll to position [150, 0]
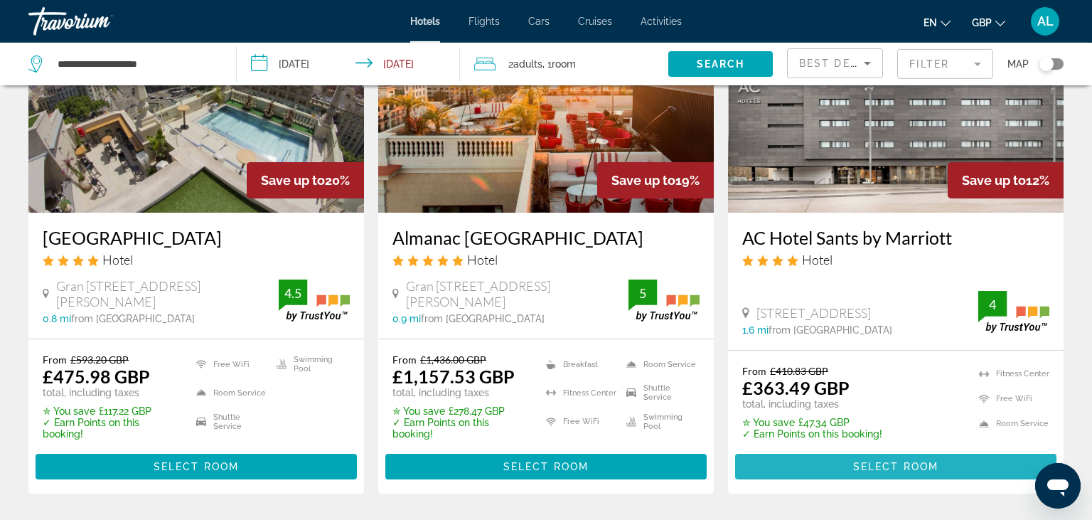
click at [838, 456] on span "Main content" at bounding box center [895, 466] width 321 height 34
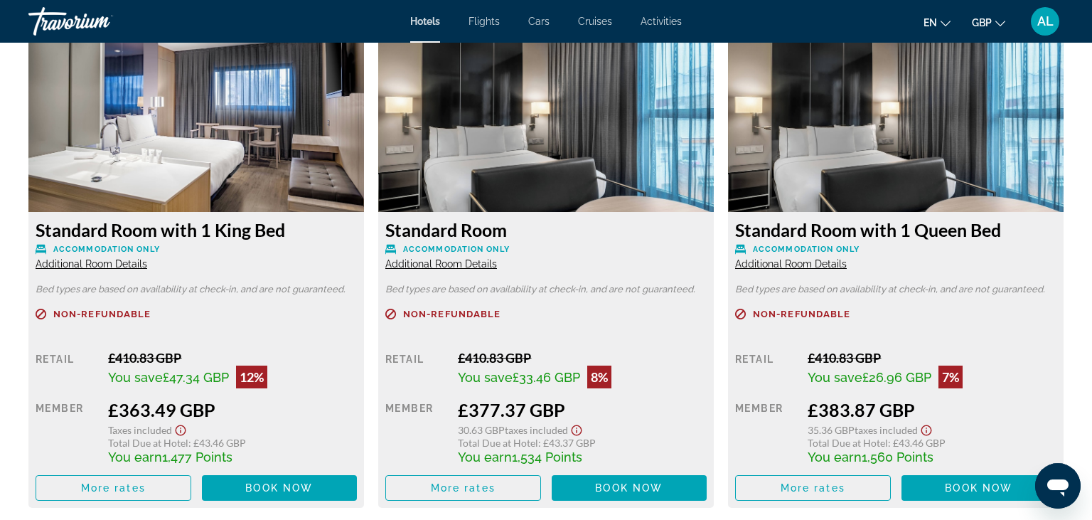
scroll to position [2036, 0]
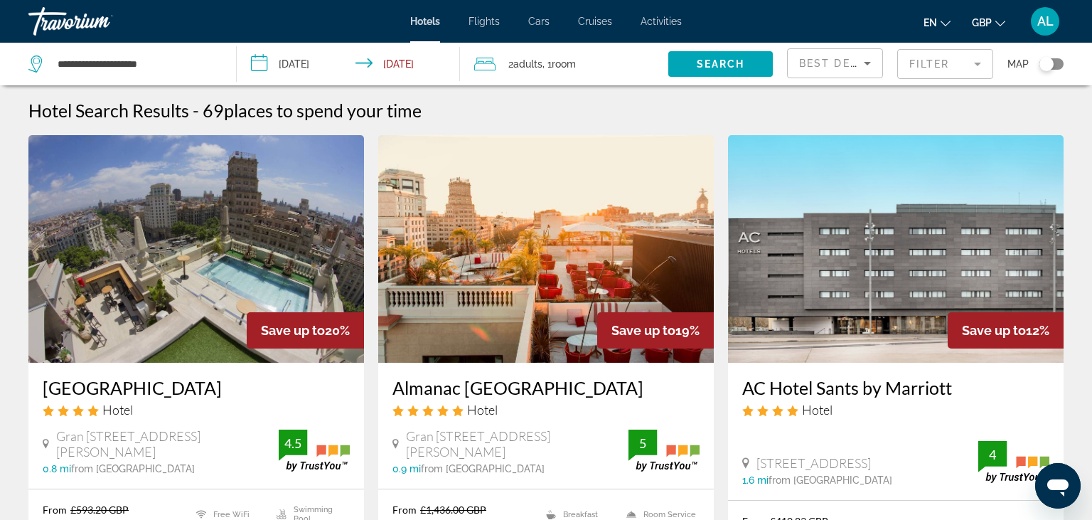
click at [945, 64] on mat-form-field "Filter" at bounding box center [945, 64] width 96 height 30
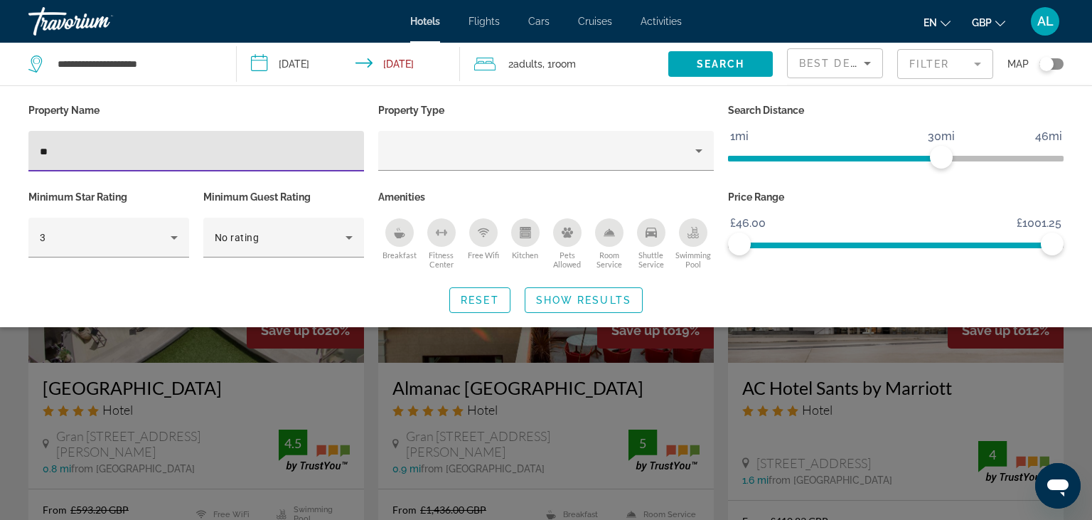
type input "*"
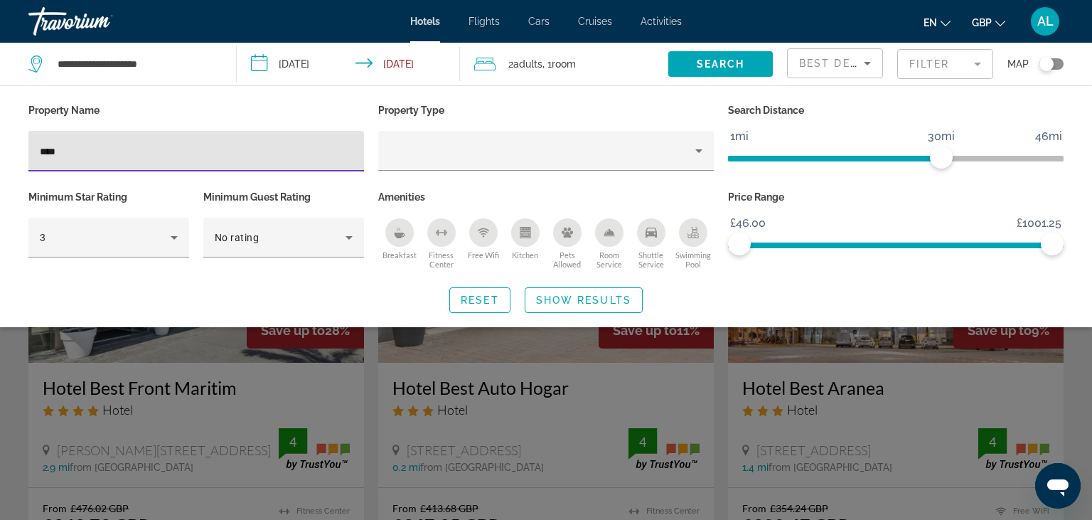
type input "****"
click at [0, 424] on div "Search widget" at bounding box center [546, 366] width 1092 height 306
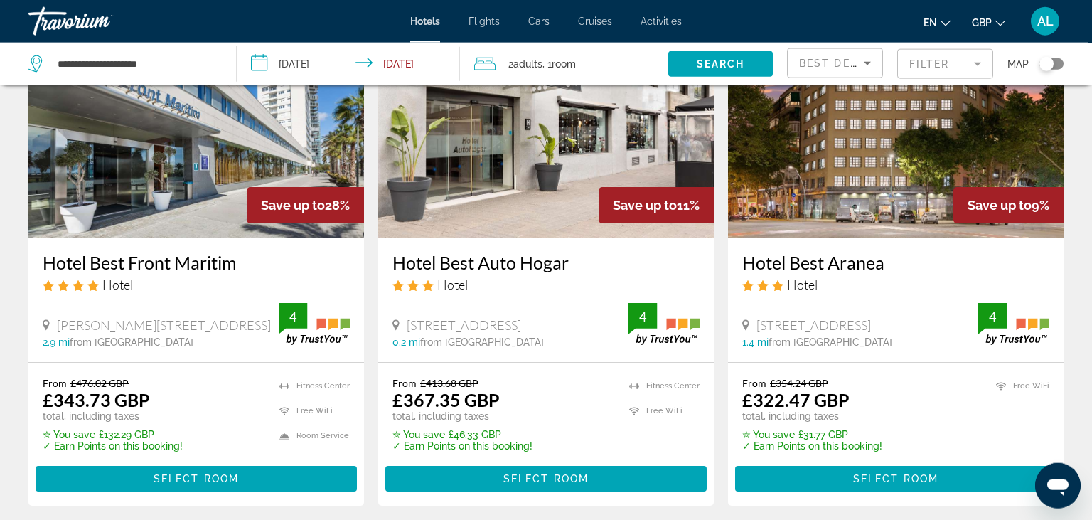
scroll to position [127, 0]
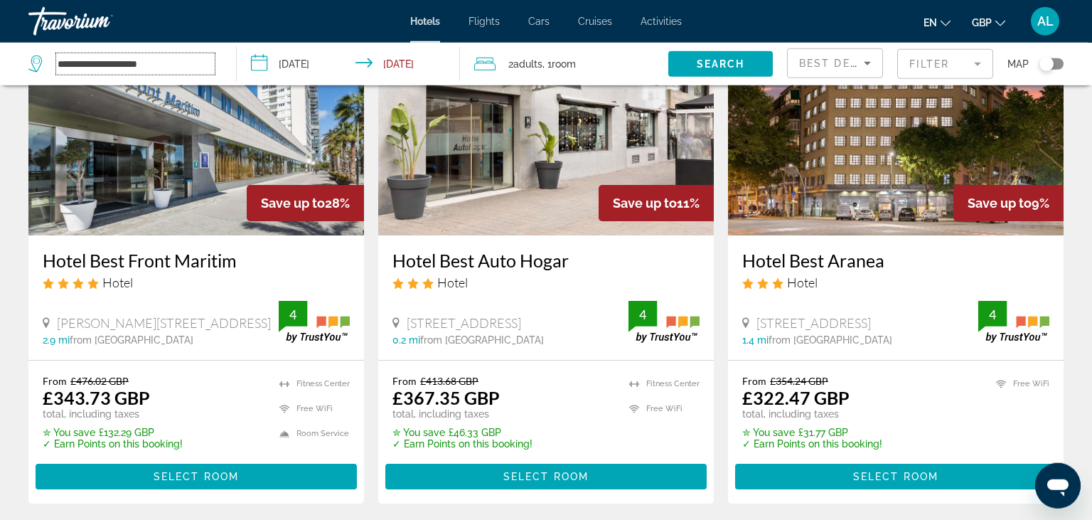
click at [149, 59] on input "**********" at bounding box center [135, 63] width 158 height 21
drag, startPoint x: 191, startPoint y: 59, endPoint x: 0, endPoint y: 28, distance: 193.7
click at [56, 53] on input "**********" at bounding box center [135, 63] width 158 height 21
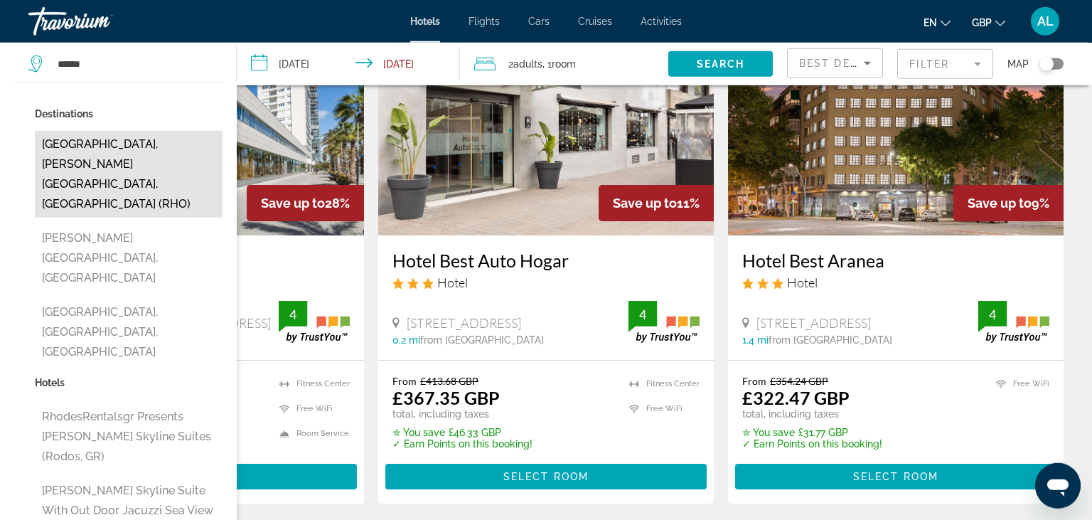
click at [129, 171] on button "[GEOGRAPHIC_DATA], [PERSON_NAME][GEOGRAPHIC_DATA], [GEOGRAPHIC_DATA] (RHO)" at bounding box center [129, 174] width 188 height 87
type input "**********"
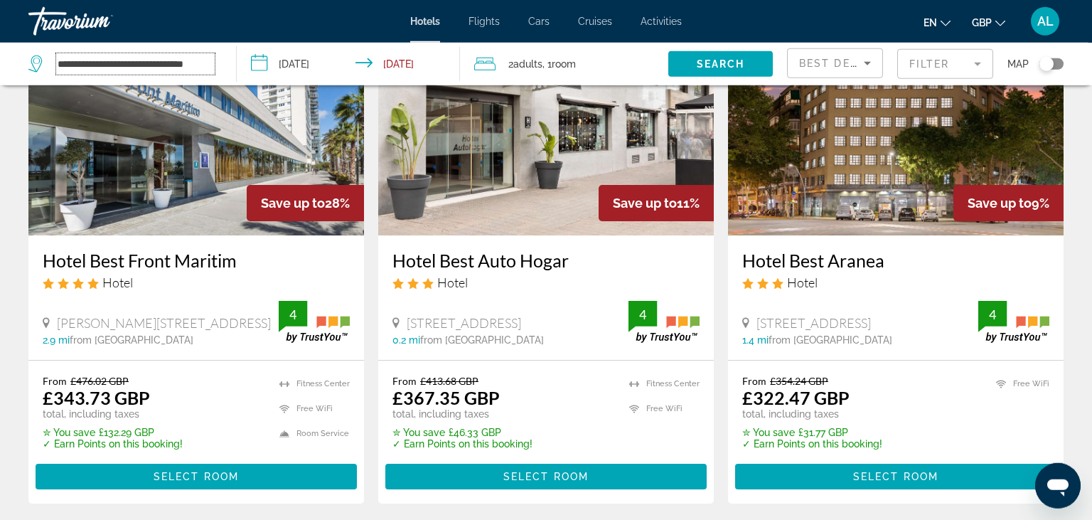
scroll to position [0, 17]
click at [709, 65] on span "Search" at bounding box center [721, 63] width 48 height 11
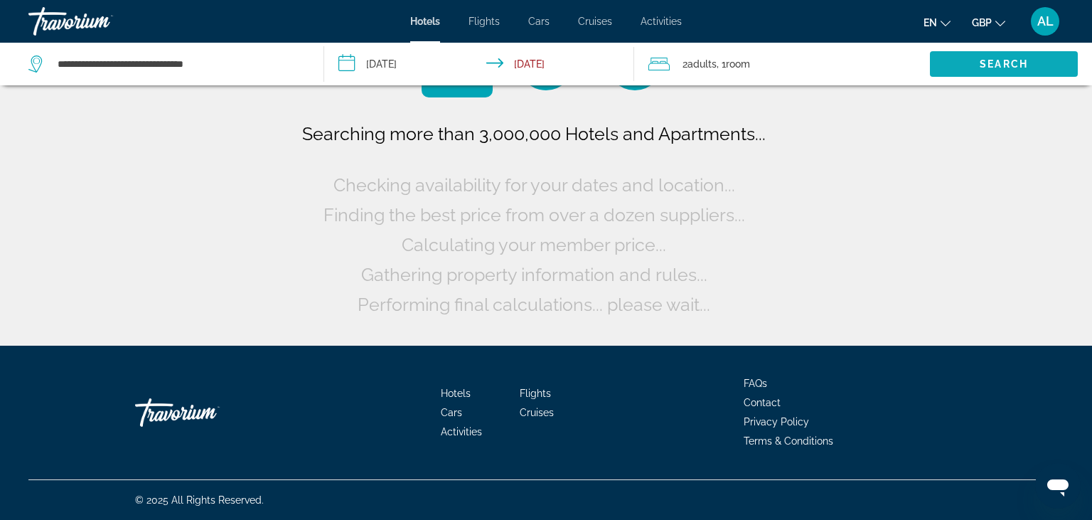
scroll to position [0, 0]
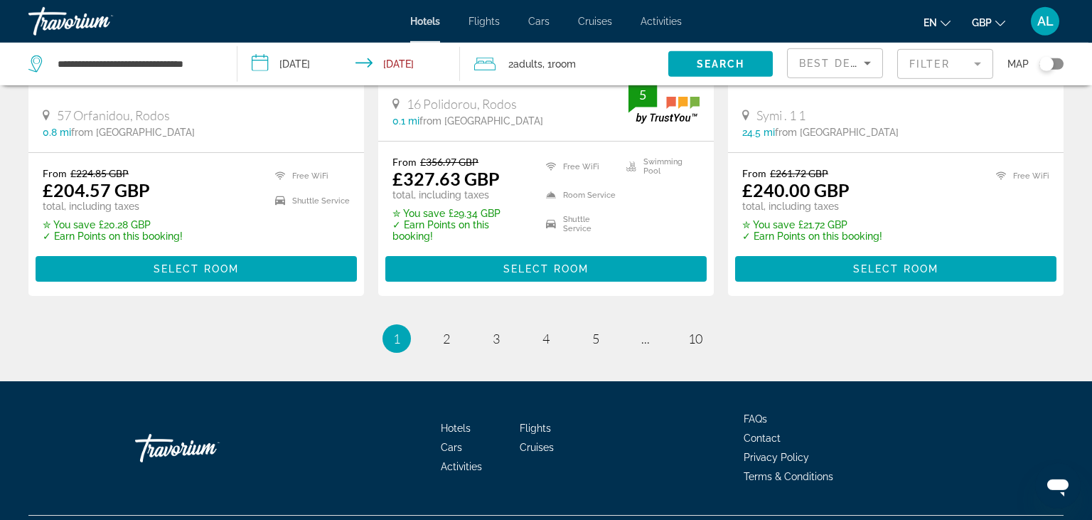
scroll to position [1977, 0]
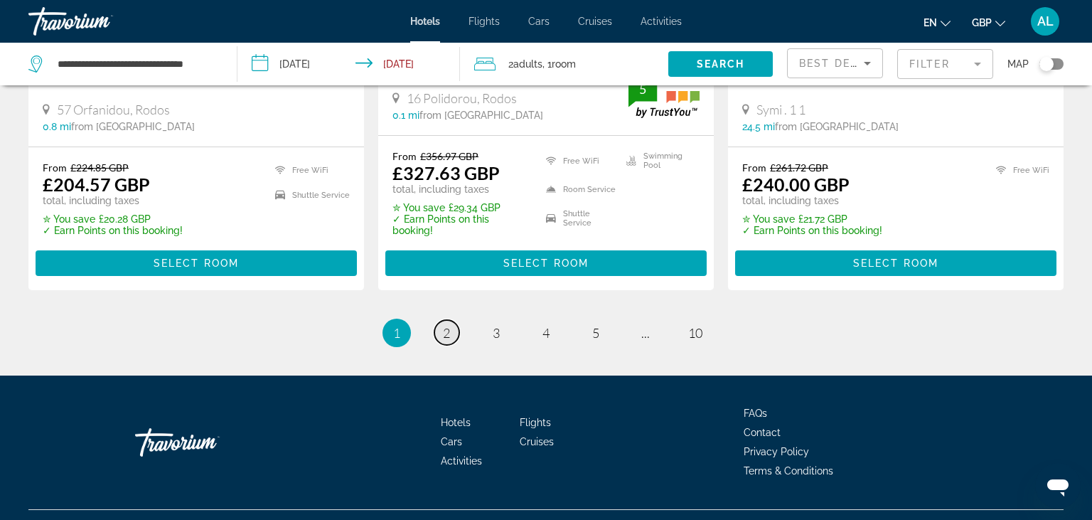
click at [443, 325] on span "2" at bounding box center [446, 333] width 7 height 16
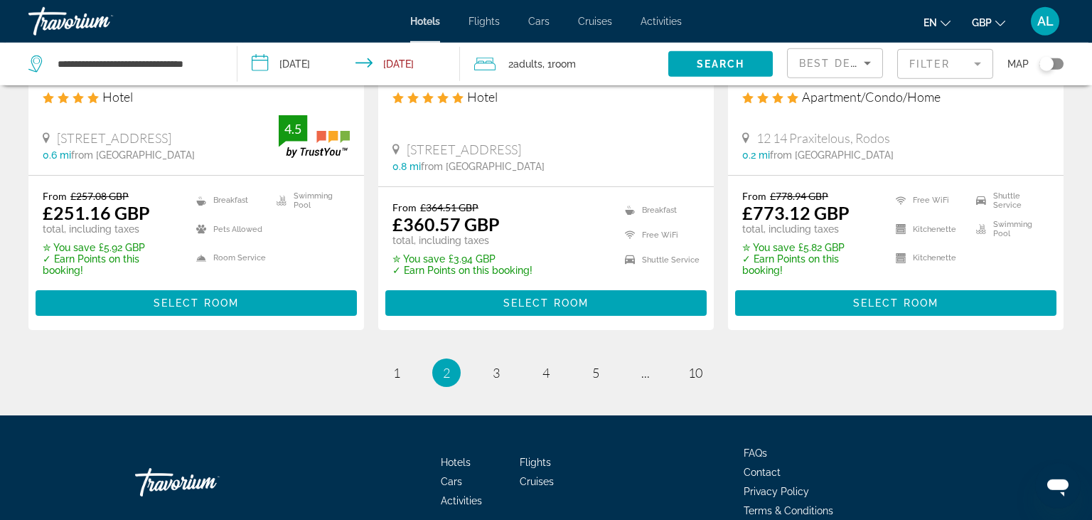
scroll to position [1915, 0]
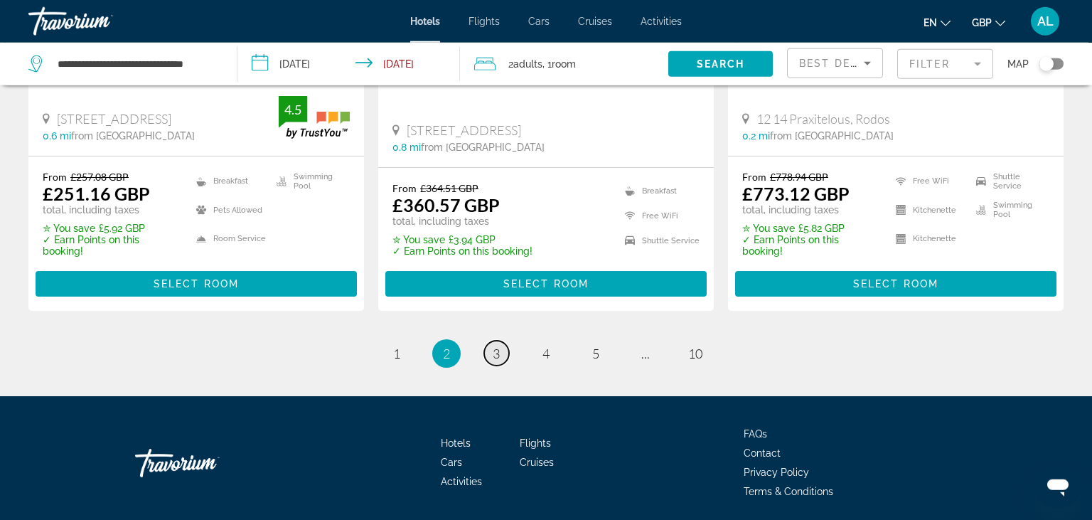
click at [498, 348] on span "3" at bounding box center [496, 353] width 7 height 16
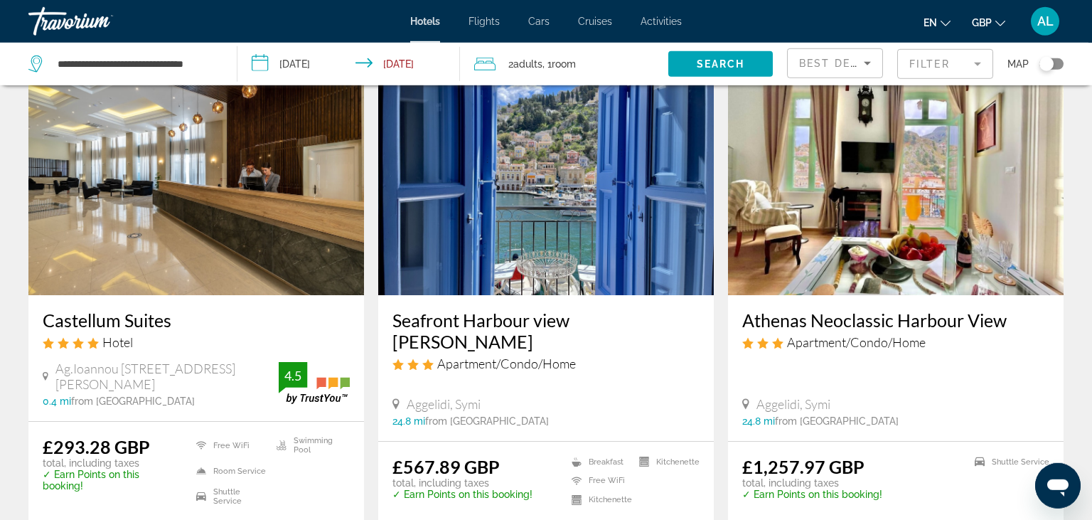
scroll to position [628, 0]
